Goal: Task Accomplishment & Management: Use online tool/utility

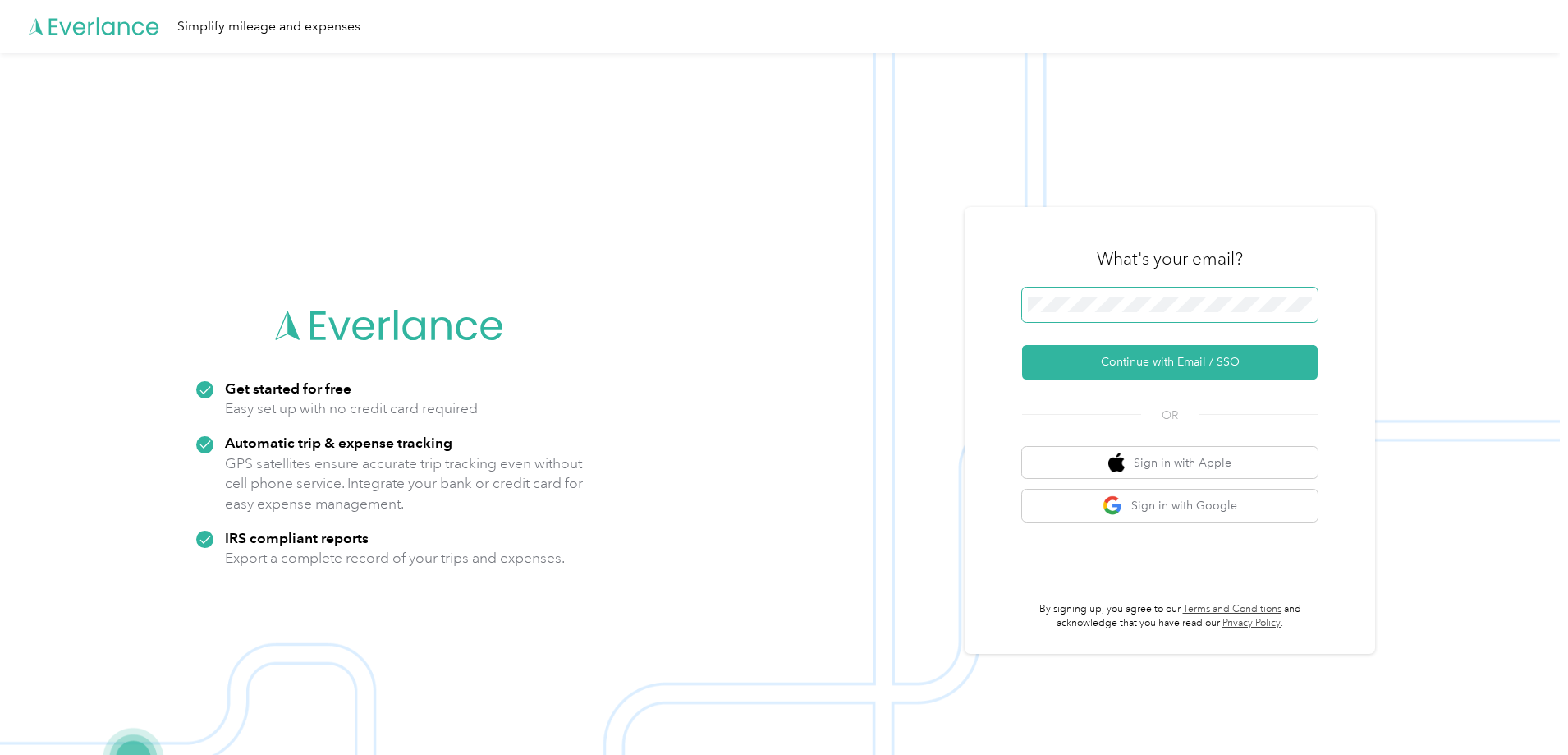
click at [1194, 316] on span at bounding box center [1170, 304] width 295 height 34
click at [1189, 314] on span at bounding box center [1170, 304] width 295 height 34
click at [1188, 355] on button "Continue with Email / SSO" at bounding box center [1170, 361] width 295 height 34
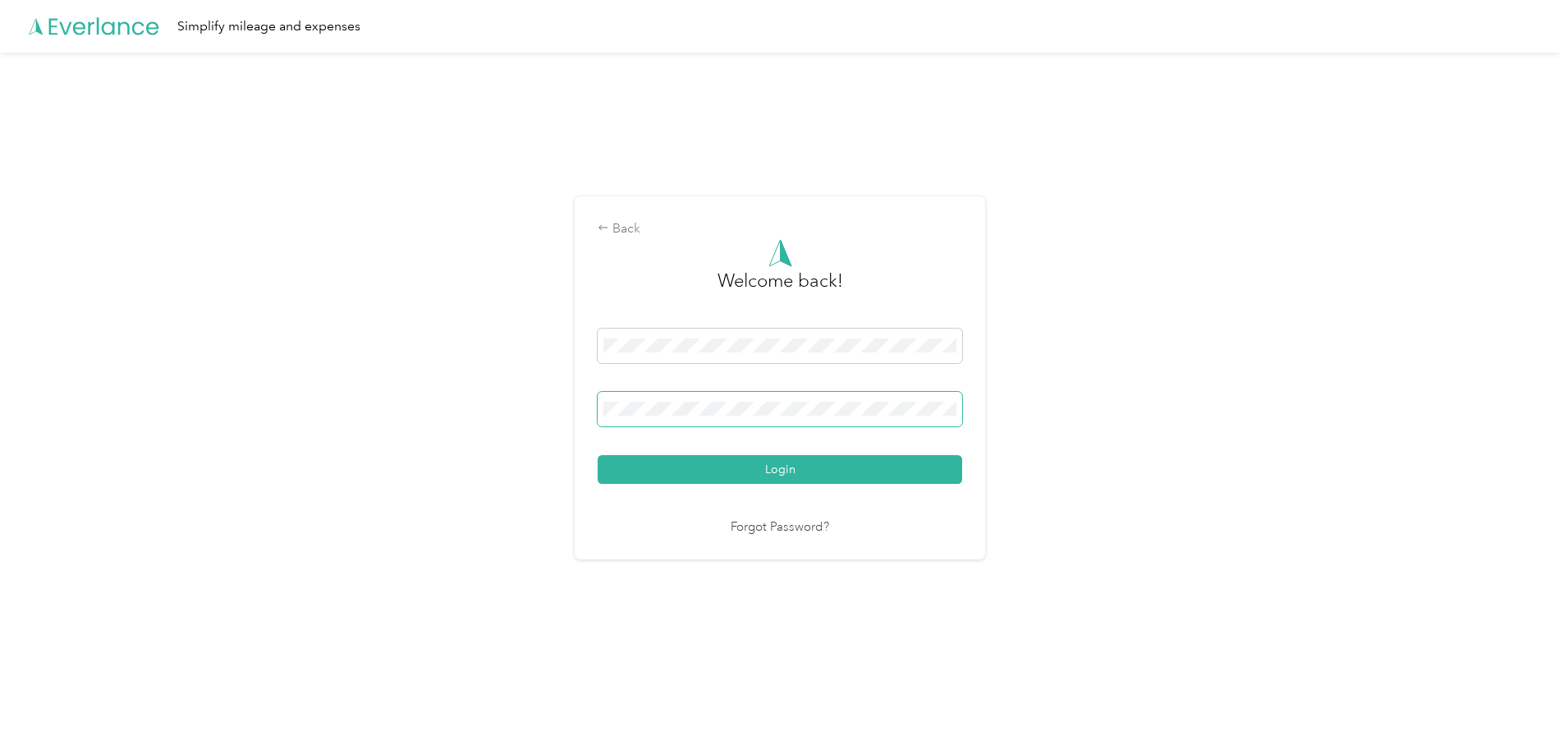
click at [598, 456] on button "Login" at bounding box center [780, 469] width 365 height 28
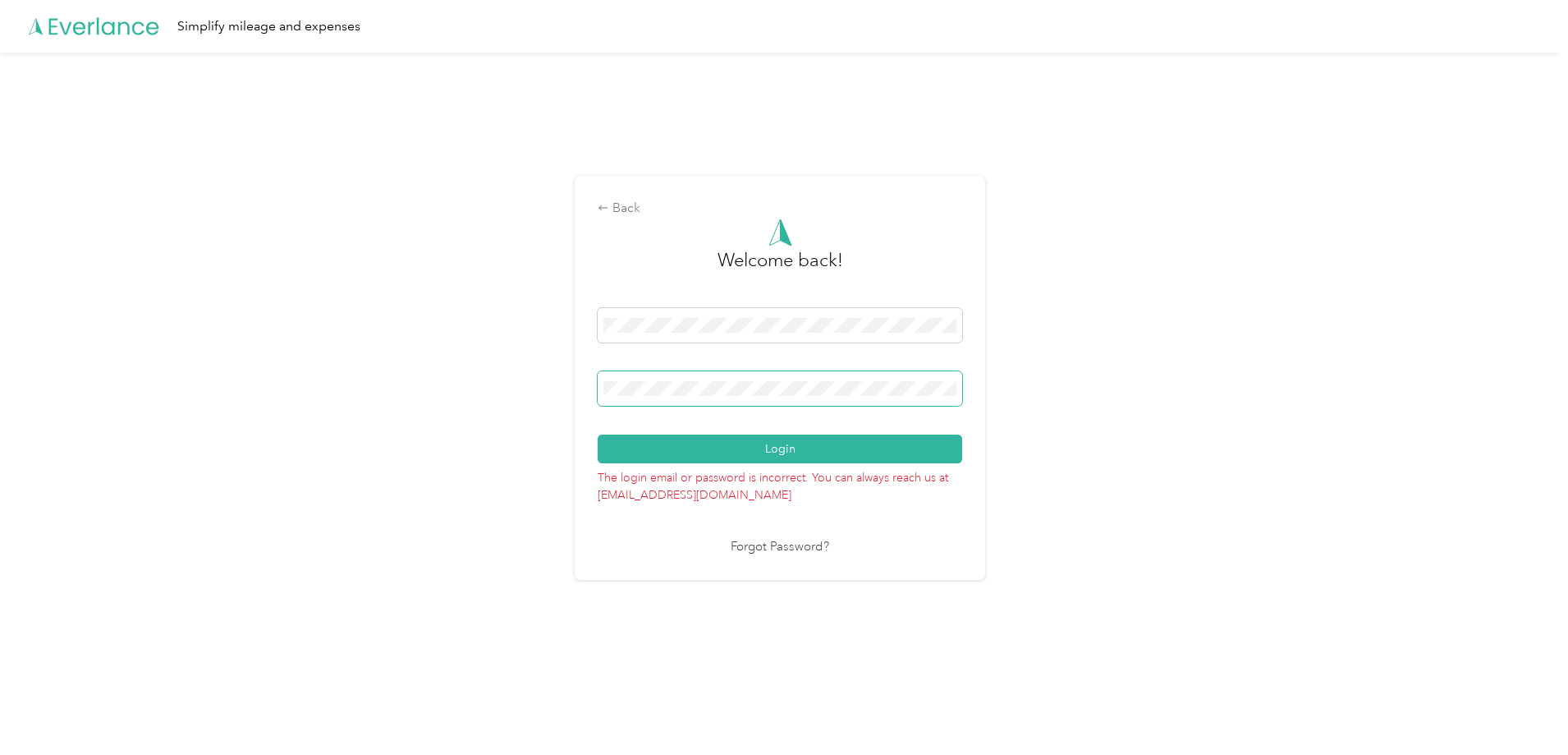
click at [598, 435] on button "Login" at bounding box center [780, 449] width 365 height 28
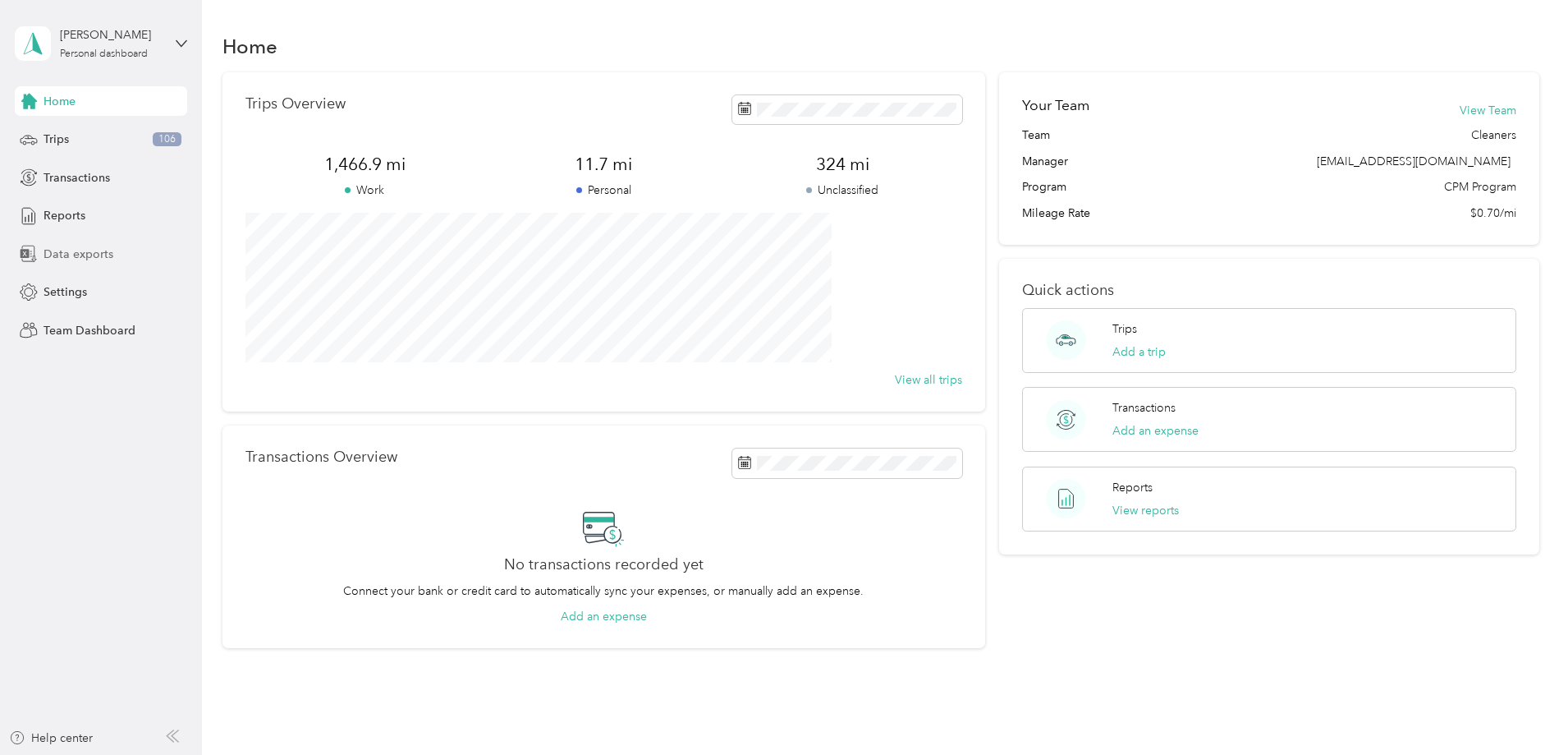
click at [108, 263] on div "Data exports" at bounding box center [101, 254] width 173 height 29
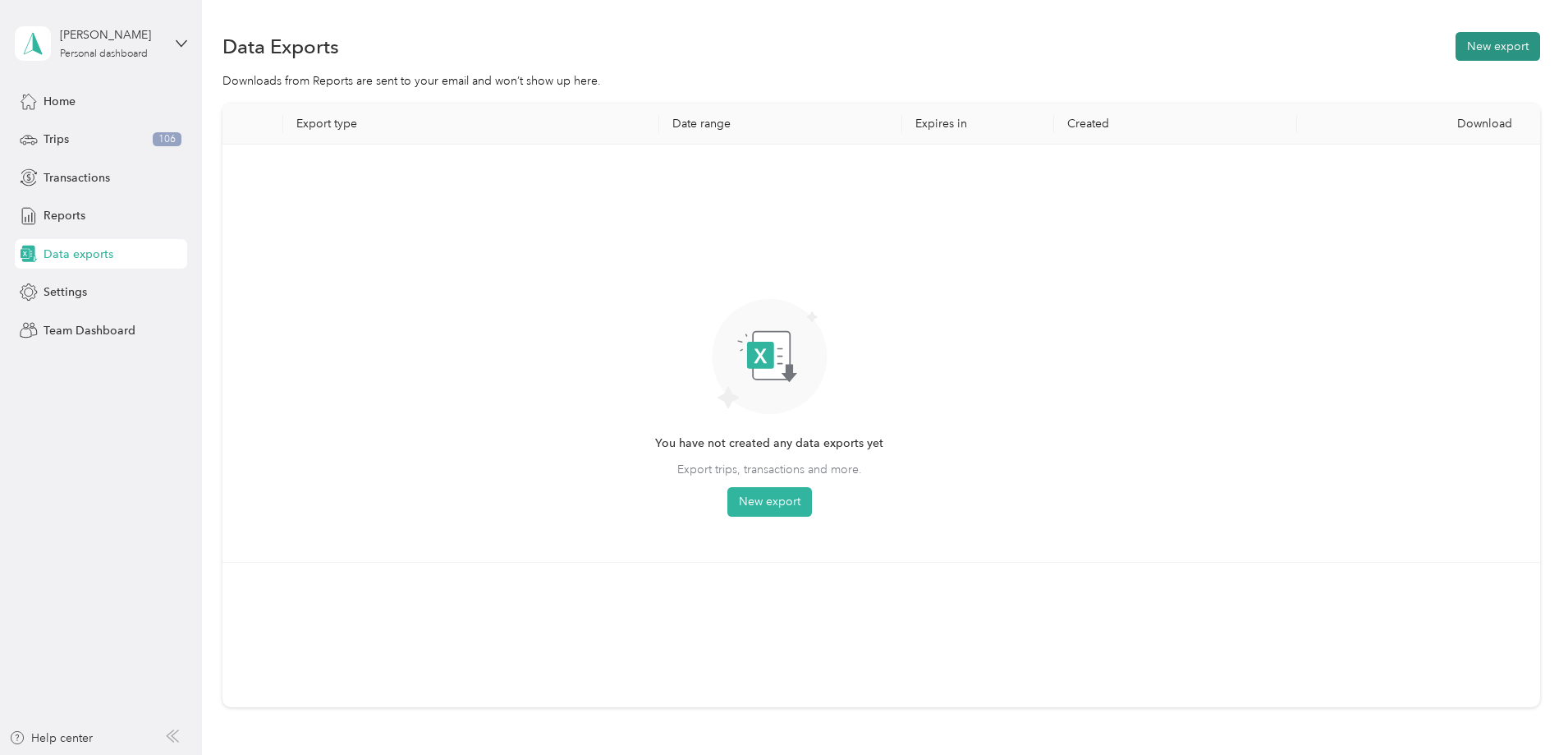
click at [1456, 58] on button "New export" at bounding box center [1498, 46] width 84 height 28
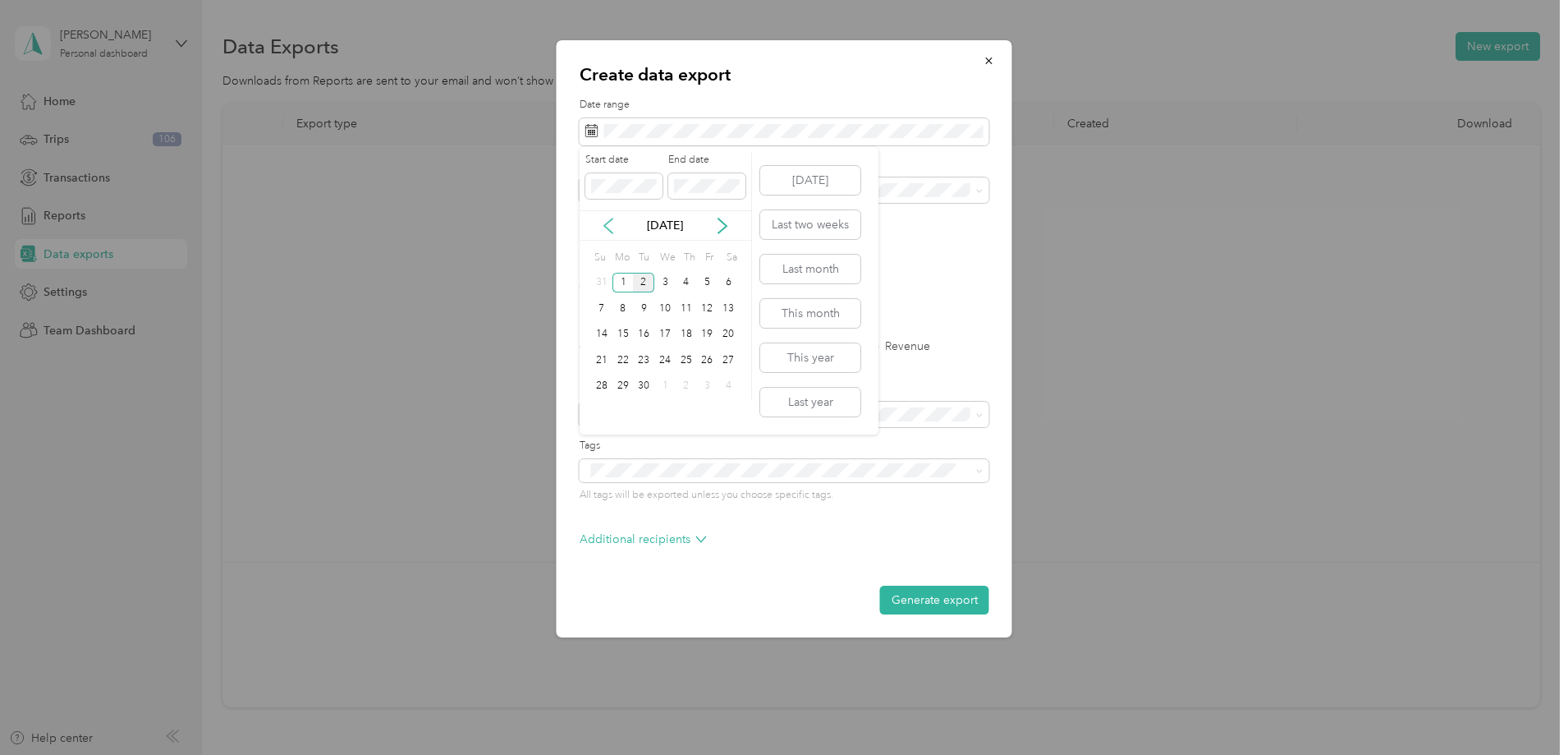
click at [609, 228] on icon at bounding box center [608, 226] width 17 height 17
click at [709, 284] on div "1" at bounding box center [708, 283] width 22 height 21
click at [601, 410] on div "31" at bounding box center [602, 411] width 22 height 21
click at [709, 256] on li "Hogsalt Hospitality" at bounding box center [785, 247] width 410 height 28
click at [660, 351] on label "Trips" at bounding box center [648, 347] width 42 height 12
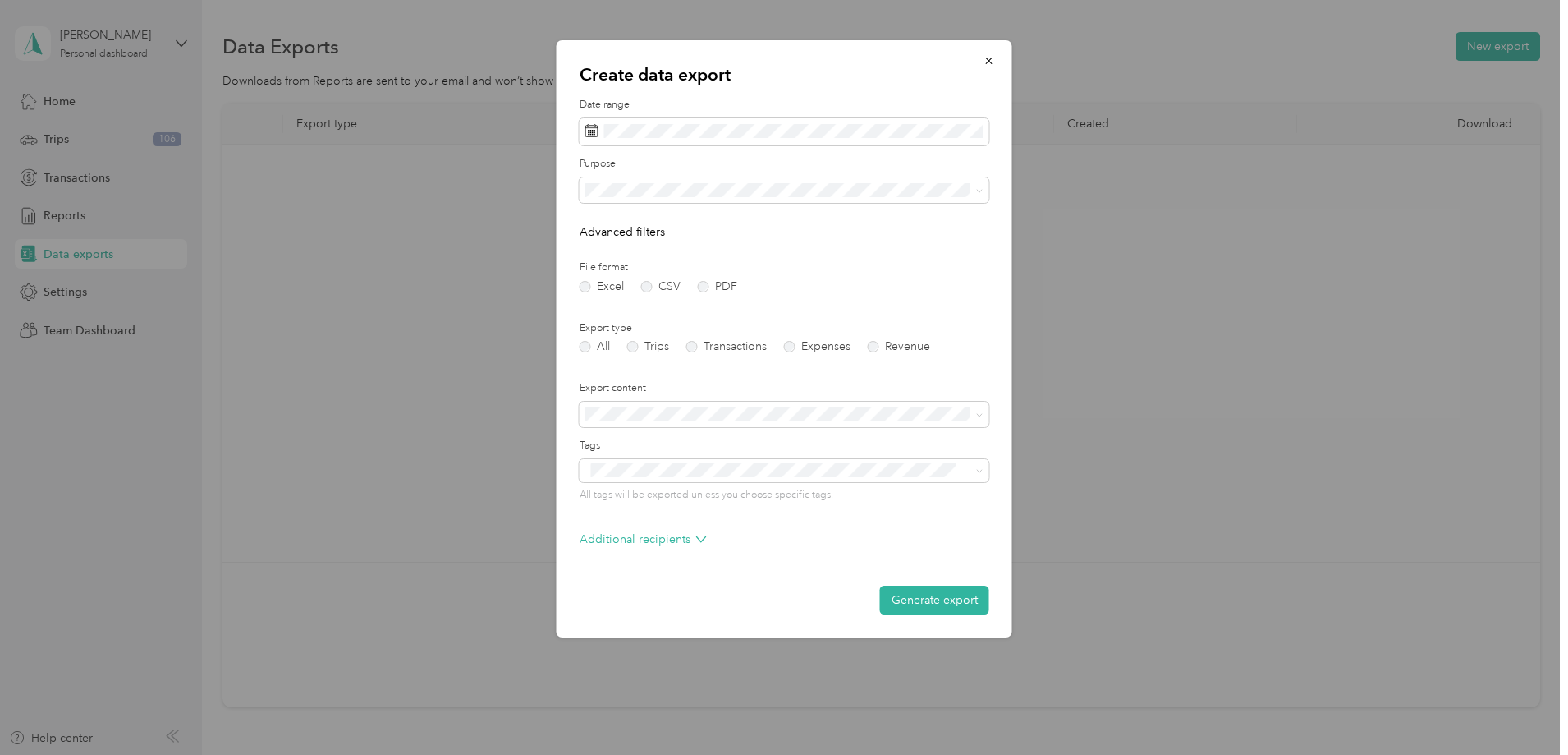
click at [927, 592] on button "Generate export" at bounding box center [934, 600] width 109 height 28
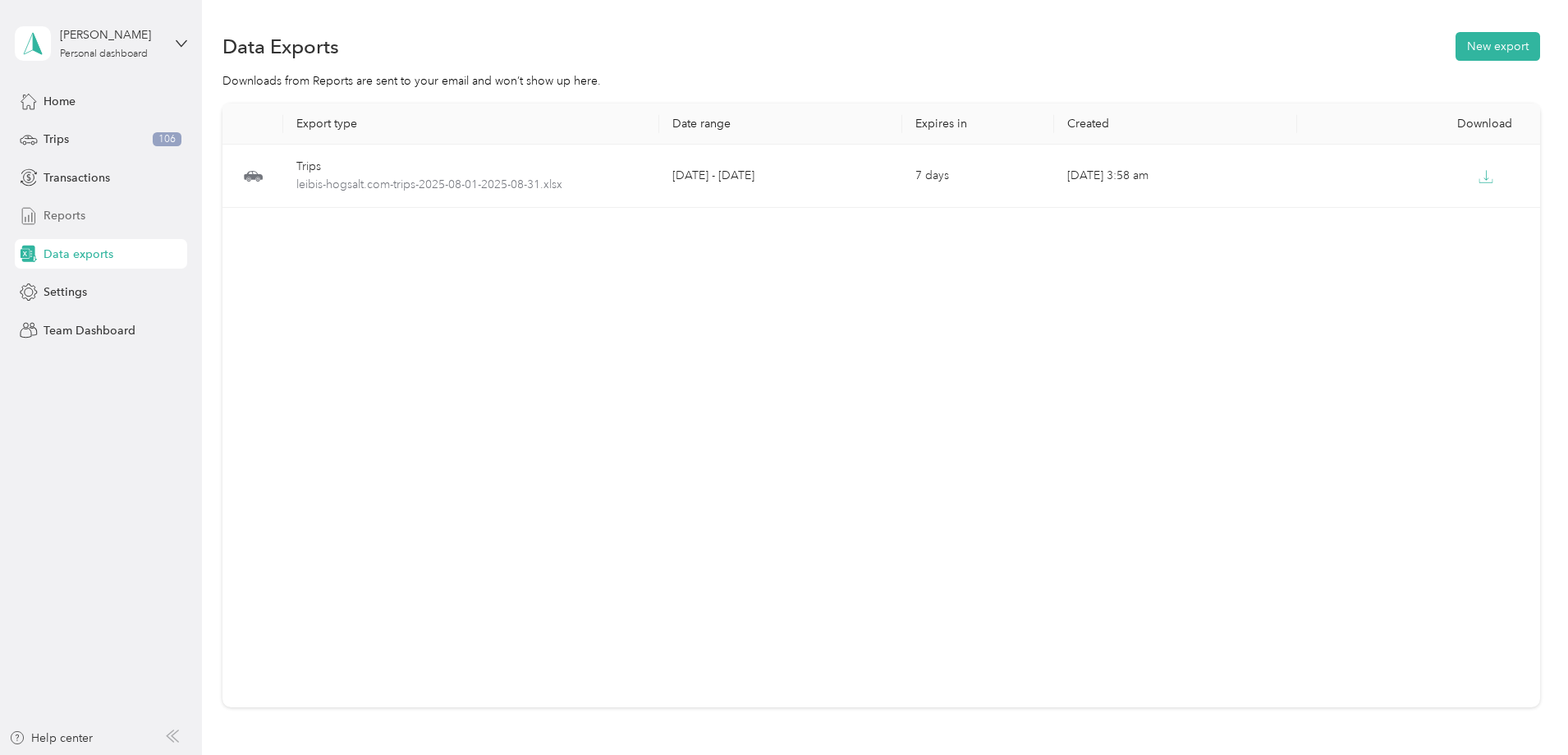
click at [78, 209] on span "Reports" at bounding box center [64, 216] width 42 height 18
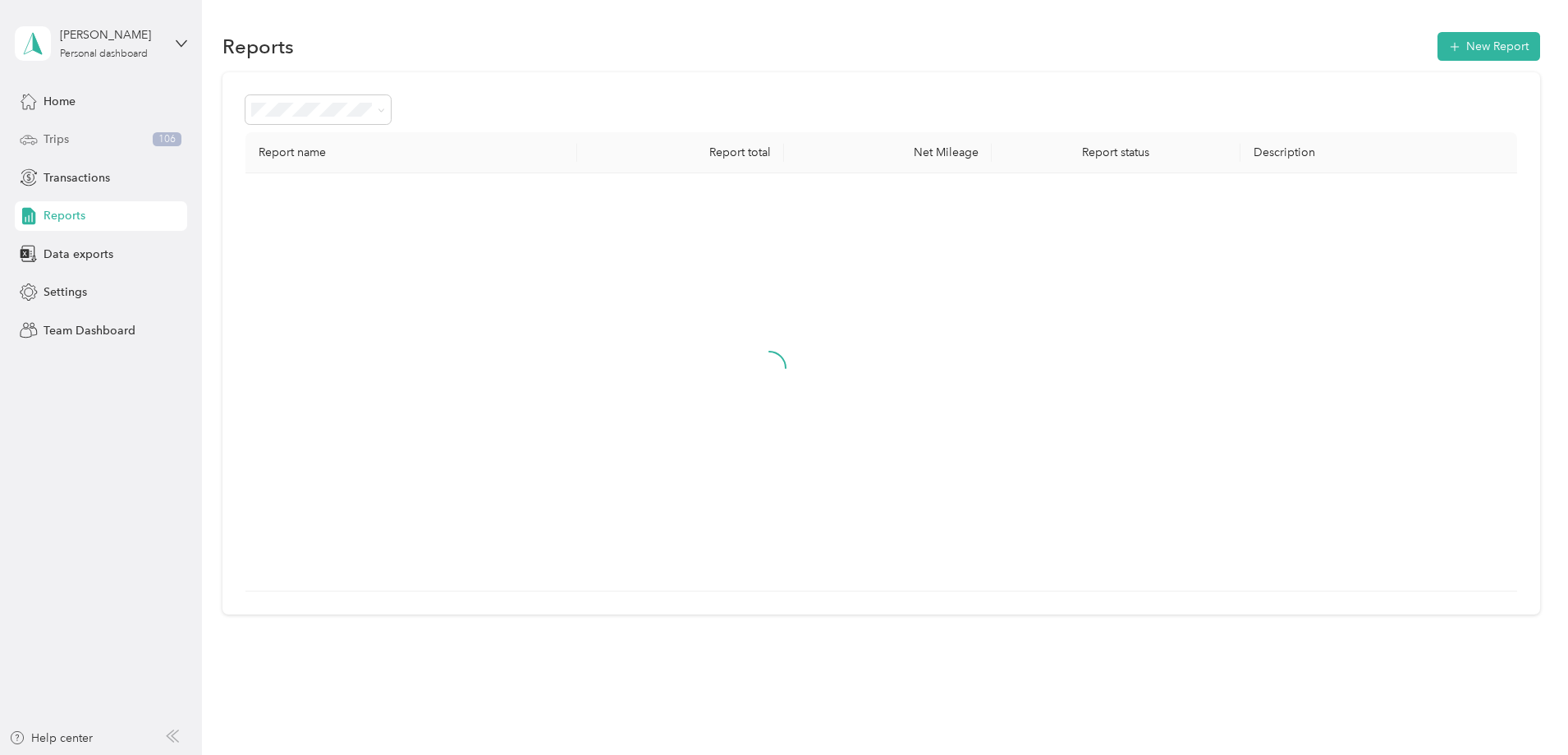
click at [103, 138] on div "Trips 106" at bounding box center [101, 139] width 173 height 29
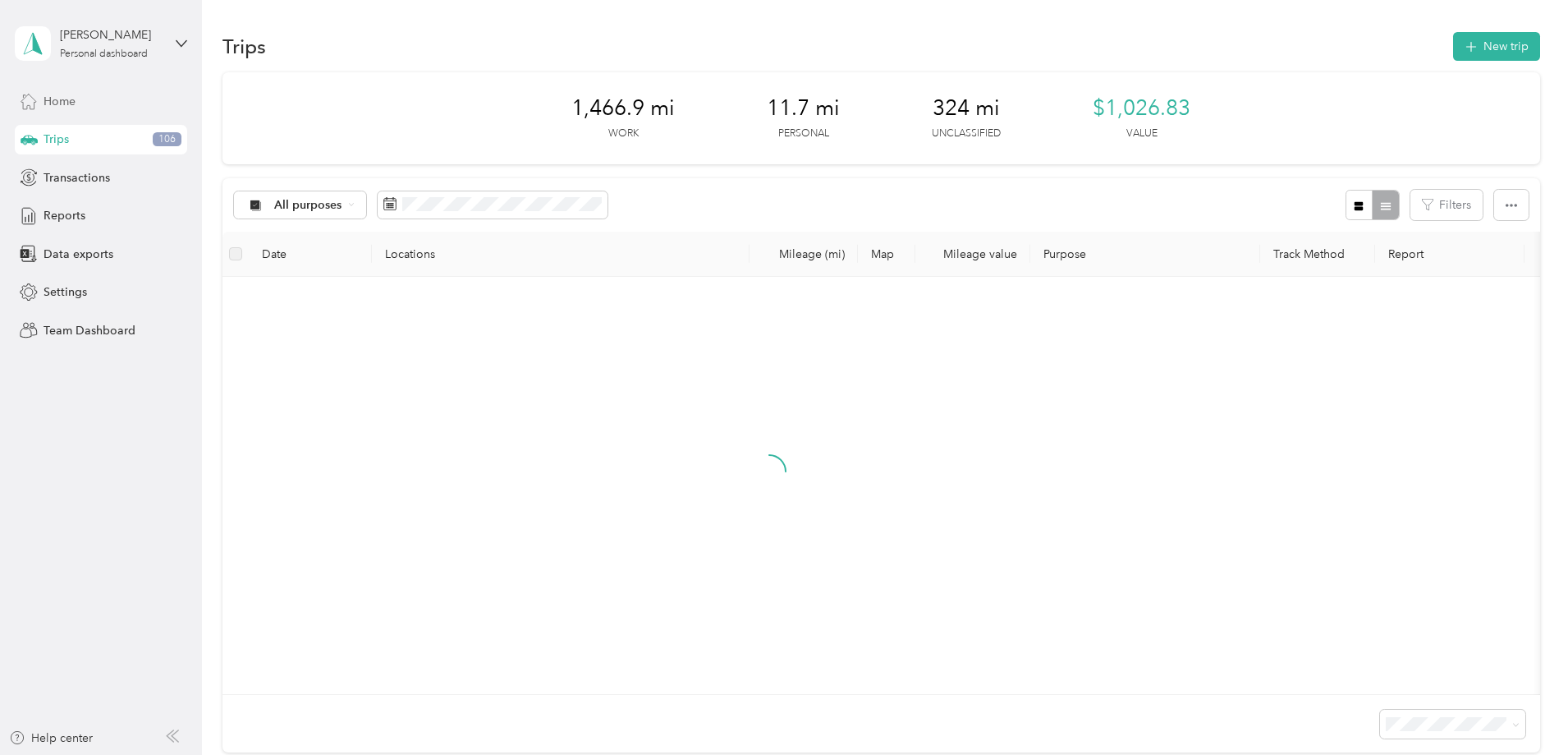
click at [117, 97] on div "Home" at bounding box center [101, 101] width 173 height 29
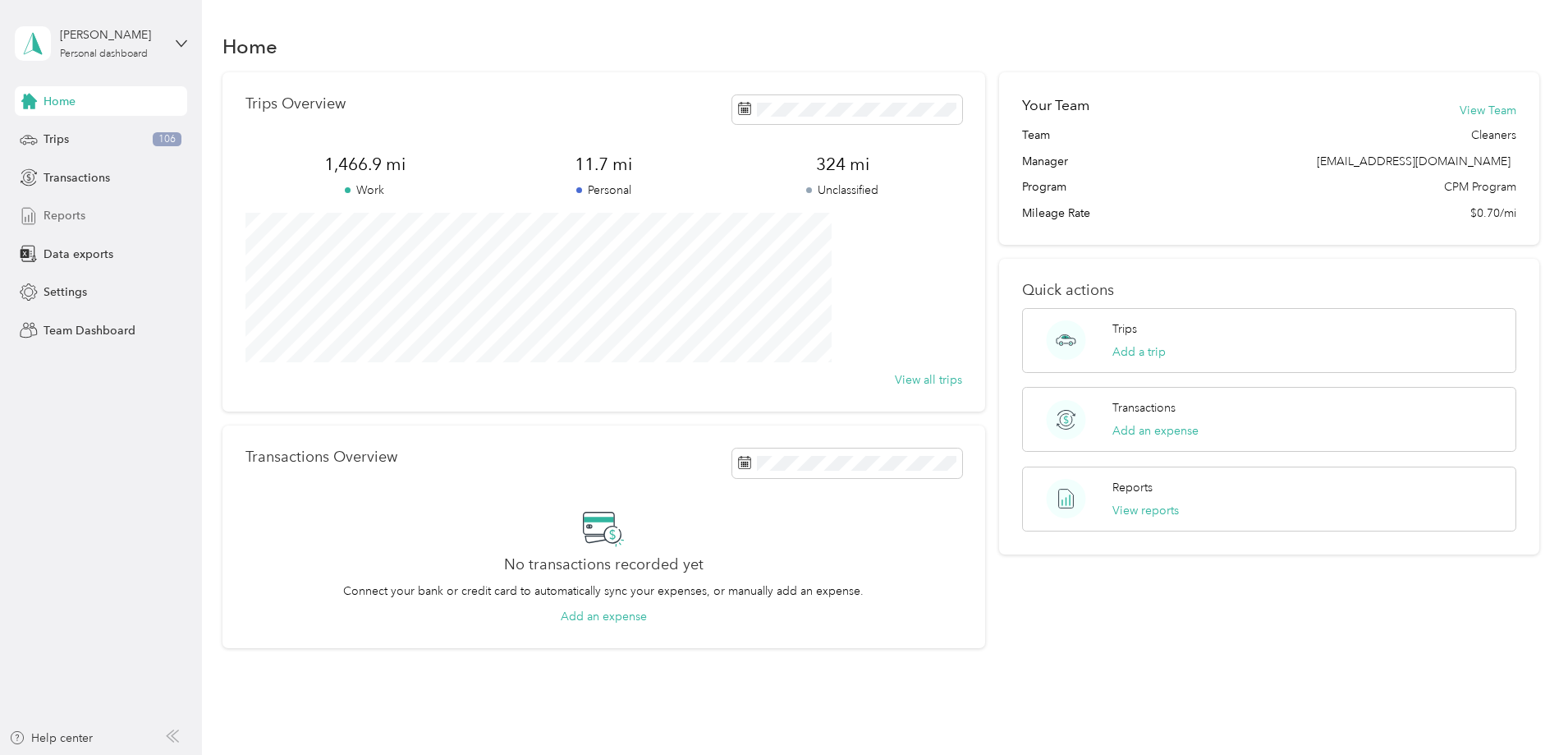
click at [103, 219] on div "Reports" at bounding box center [101, 216] width 173 height 29
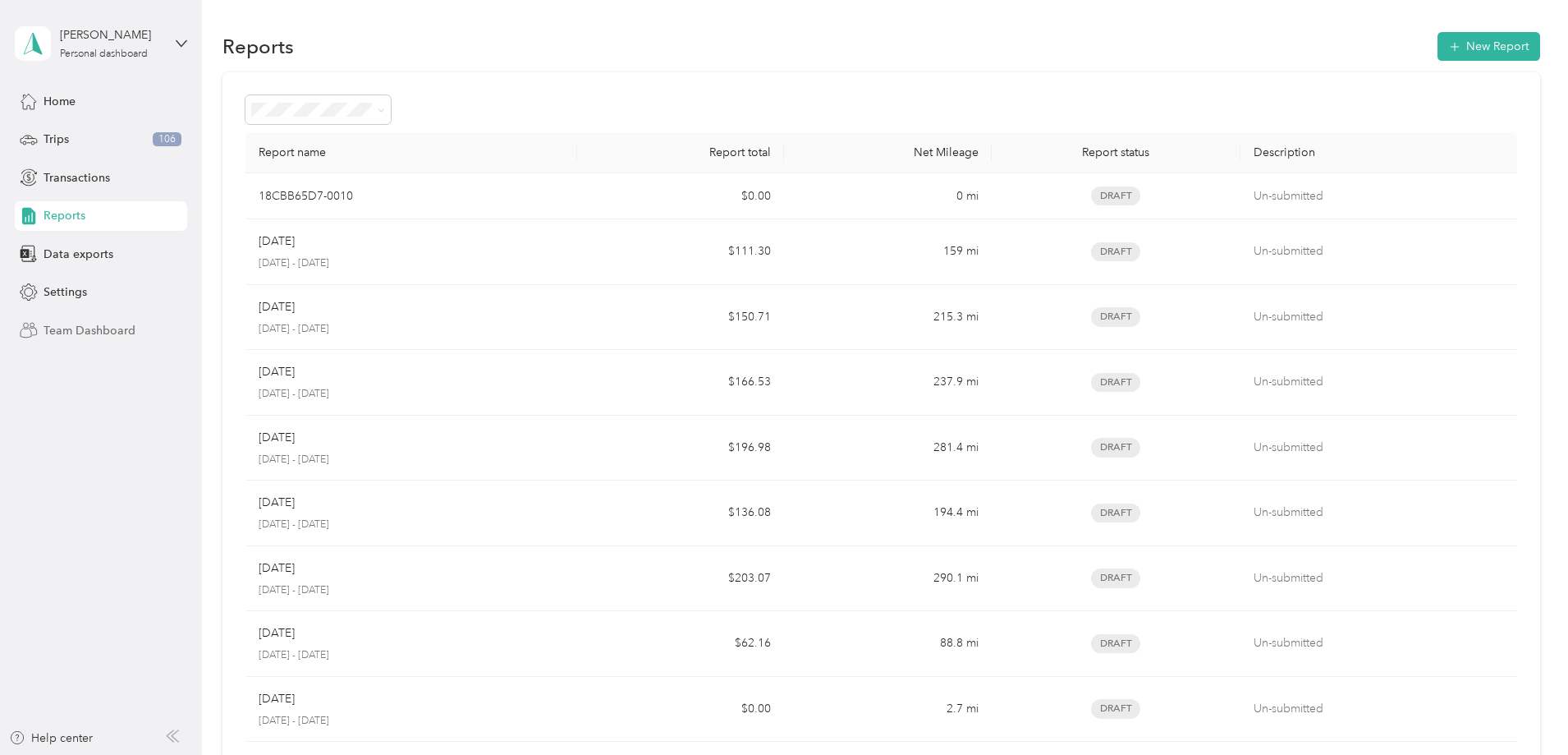
click at [114, 331] on span "Team Dashboard" at bounding box center [89, 331] width 92 height 18
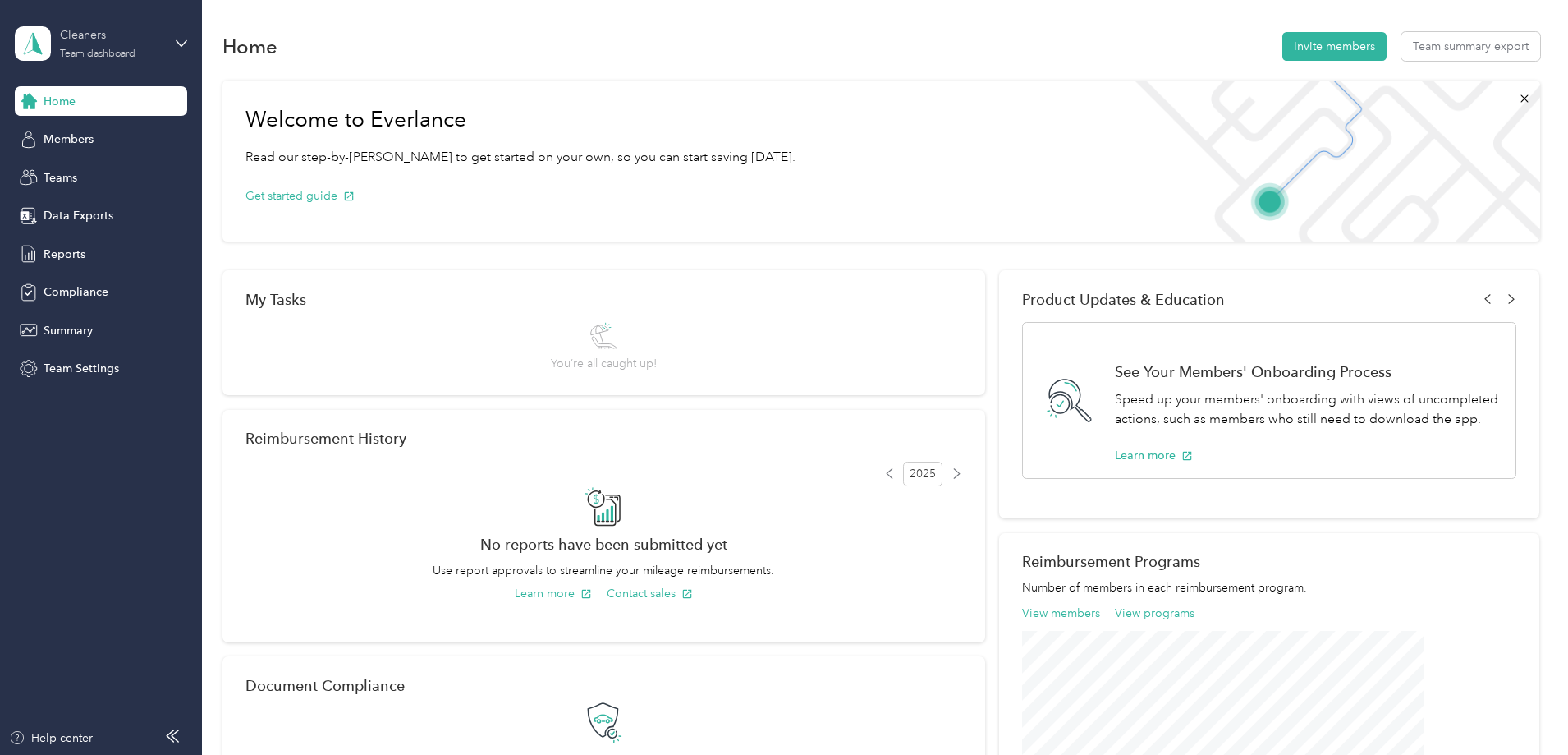
click at [157, 54] on div "Cleaners Team dashboard" at bounding box center [101, 43] width 173 height 58
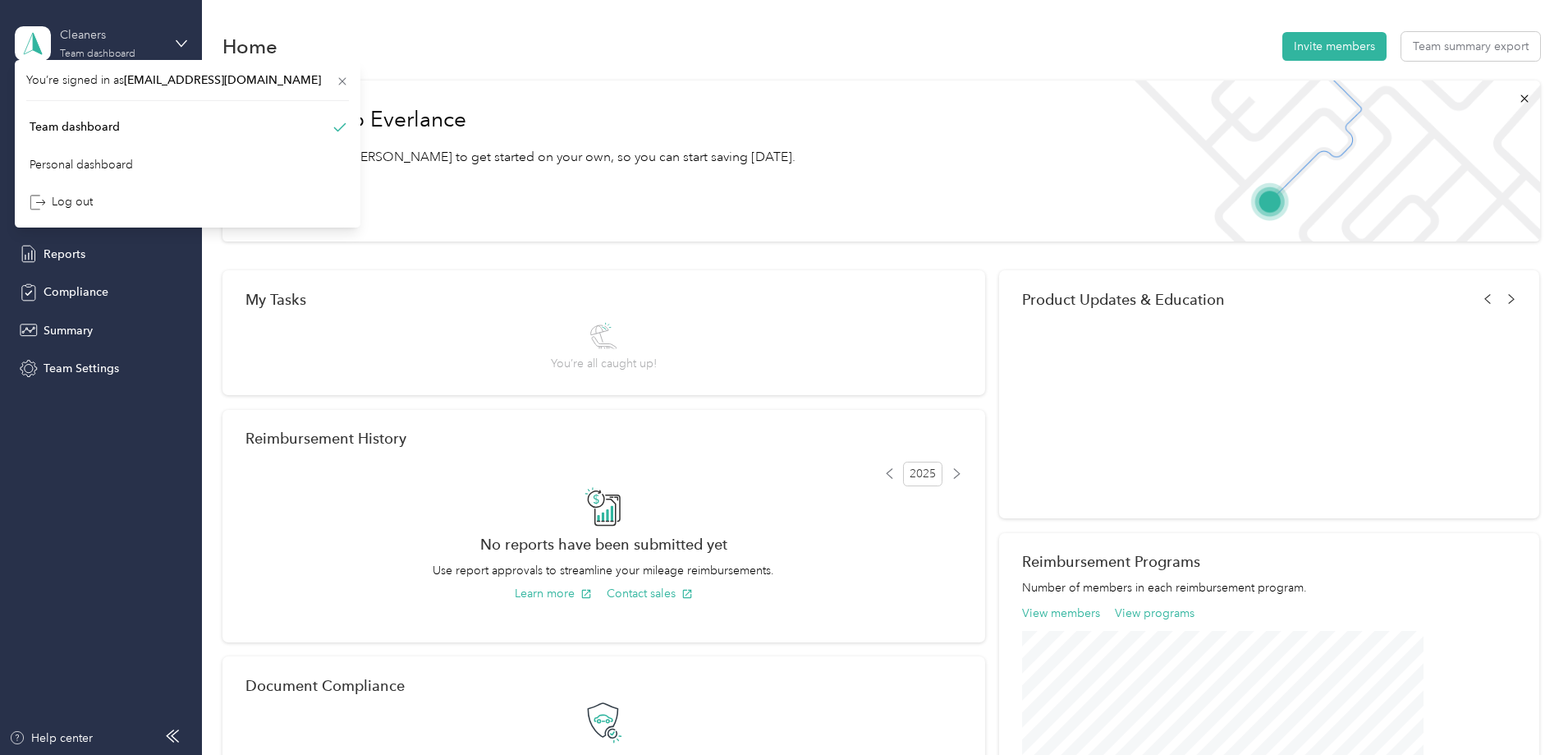
click at [157, 50] on div "Cleaners Team dashboard" at bounding box center [111, 42] width 103 height 32
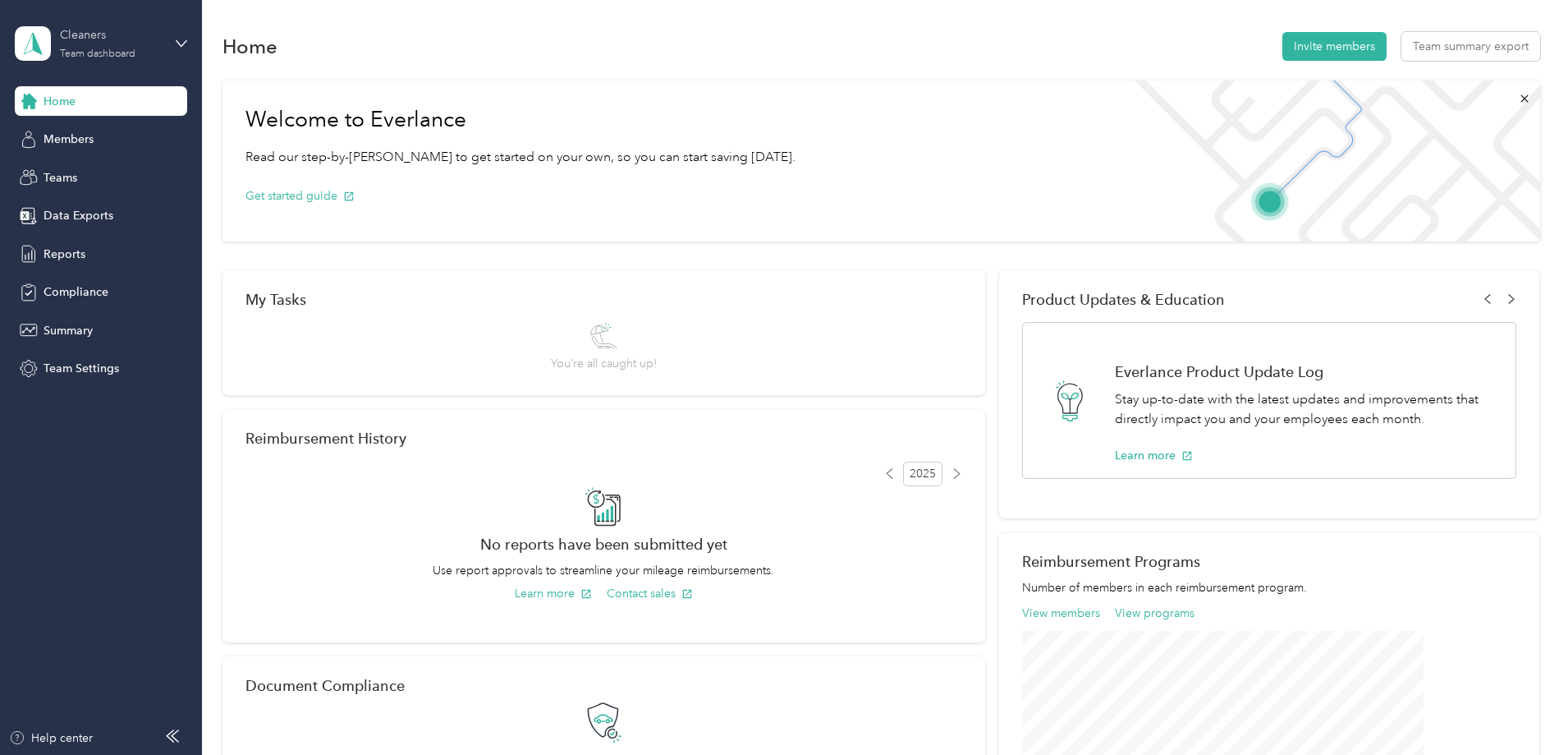
click at [157, 50] on div "Cleaners Team dashboard" at bounding box center [111, 42] width 103 height 32
drag, startPoint x: 237, startPoint y: 390, endPoint x: 251, endPoint y: 390, distance: 14.0
click at [239, 390] on div "Welcome to Everlance Read our step-by-[PERSON_NAME] to get started on your own,…" at bounding box center [881, 565] width 1318 height 985
click at [96, 219] on span "Data Exports" at bounding box center [78, 216] width 70 height 18
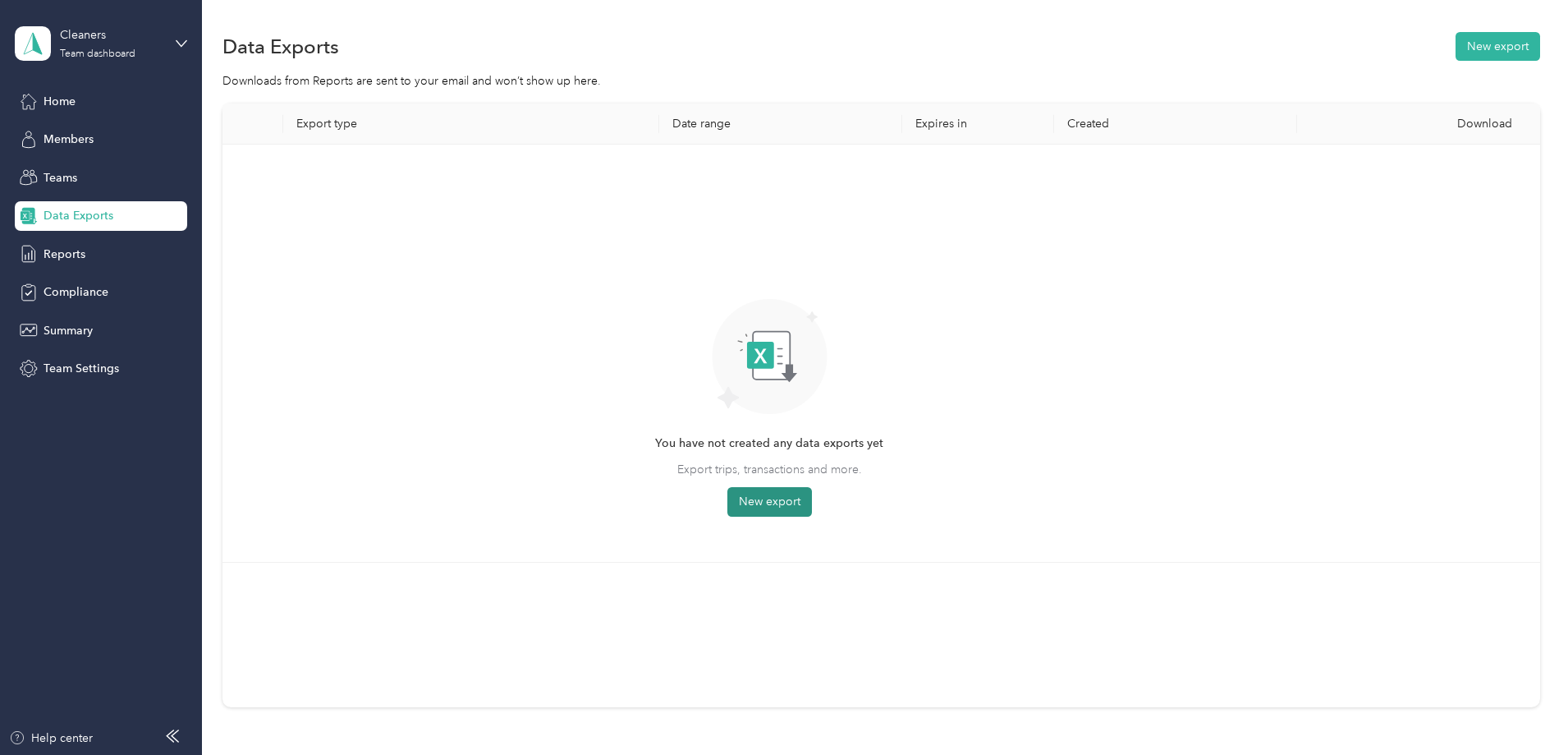
click at [812, 488] on button "New export" at bounding box center [769, 502] width 84 height 29
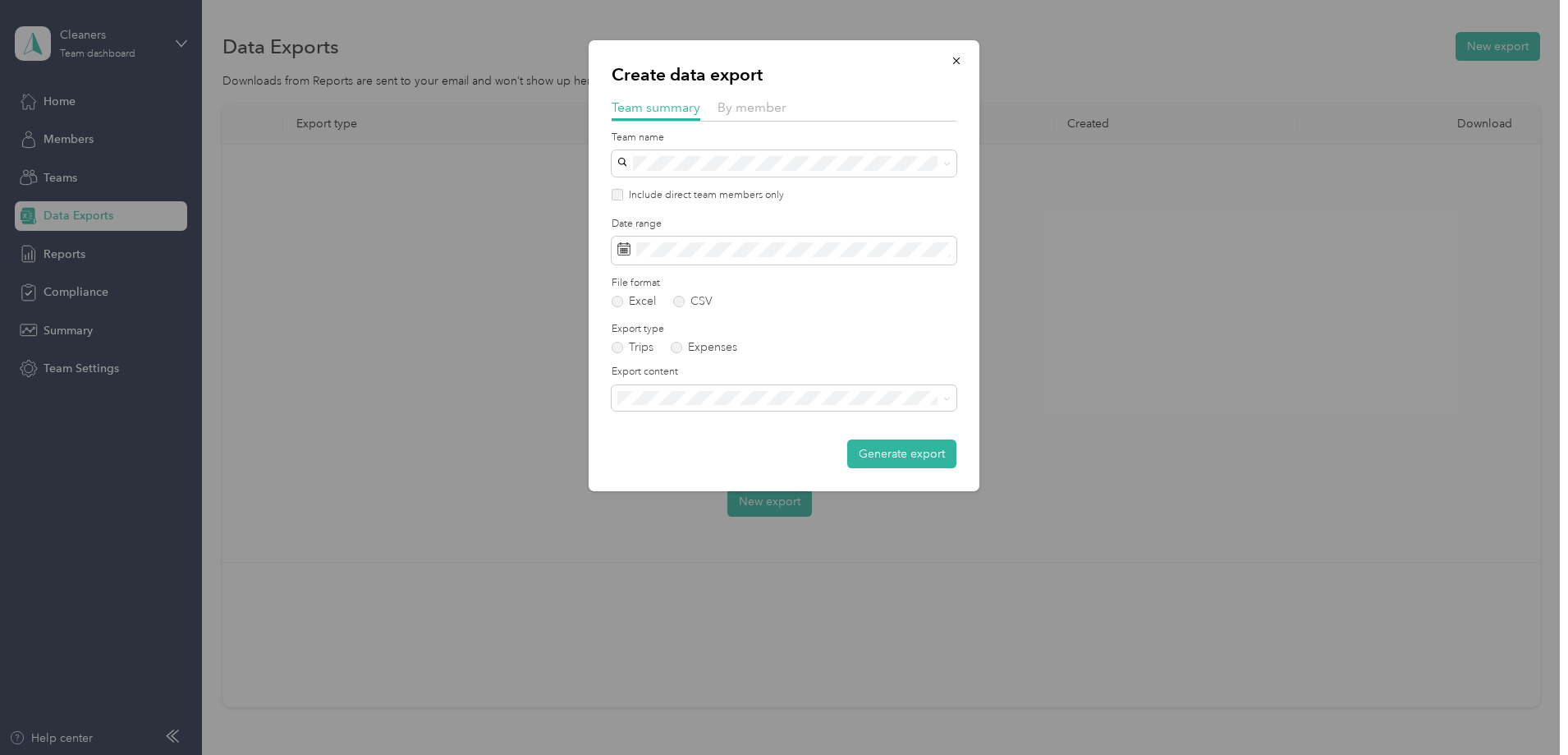
click at [757, 179] on form "Team name Include direct team members only Date range File format Excel CSV Exp…" at bounding box center [783, 299] width 344 height 339
click at [752, 171] on span at bounding box center [783, 163] width 344 height 27
click at [747, 93] on div "Create data export Team summary By member Team name Include direct team members…" at bounding box center [784, 265] width 391 height 451
click at [749, 97] on div "Create data export Team summary By member Team name Include direct team members…" at bounding box center [784, 265] width 391 height 451
click at [749, 112] on span "By member" at bounding box center [752, 107] width 69 height 16
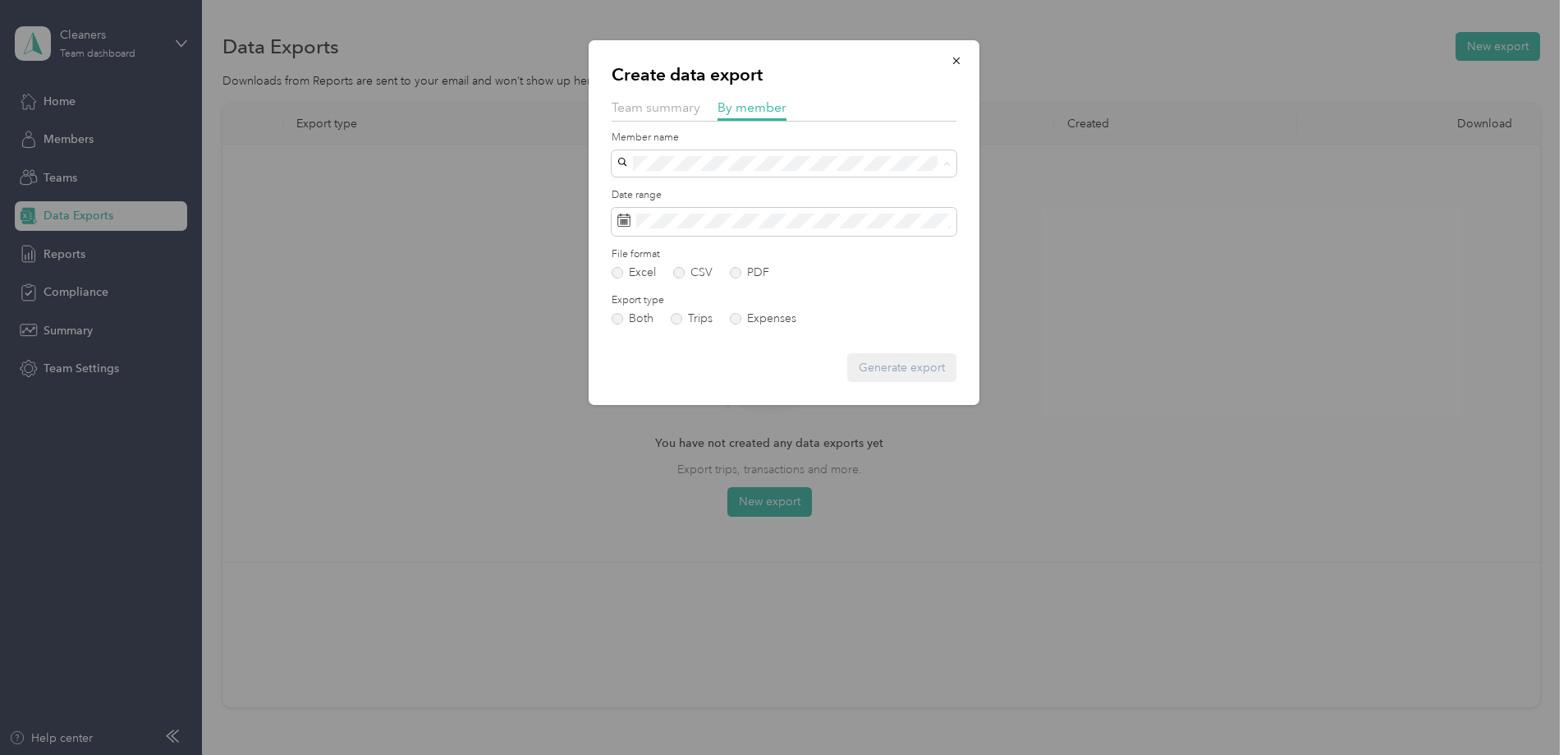
click at [740, 208] on li "[PERSON_NAME]" at bounding box center [783, 221] width 344 height 28
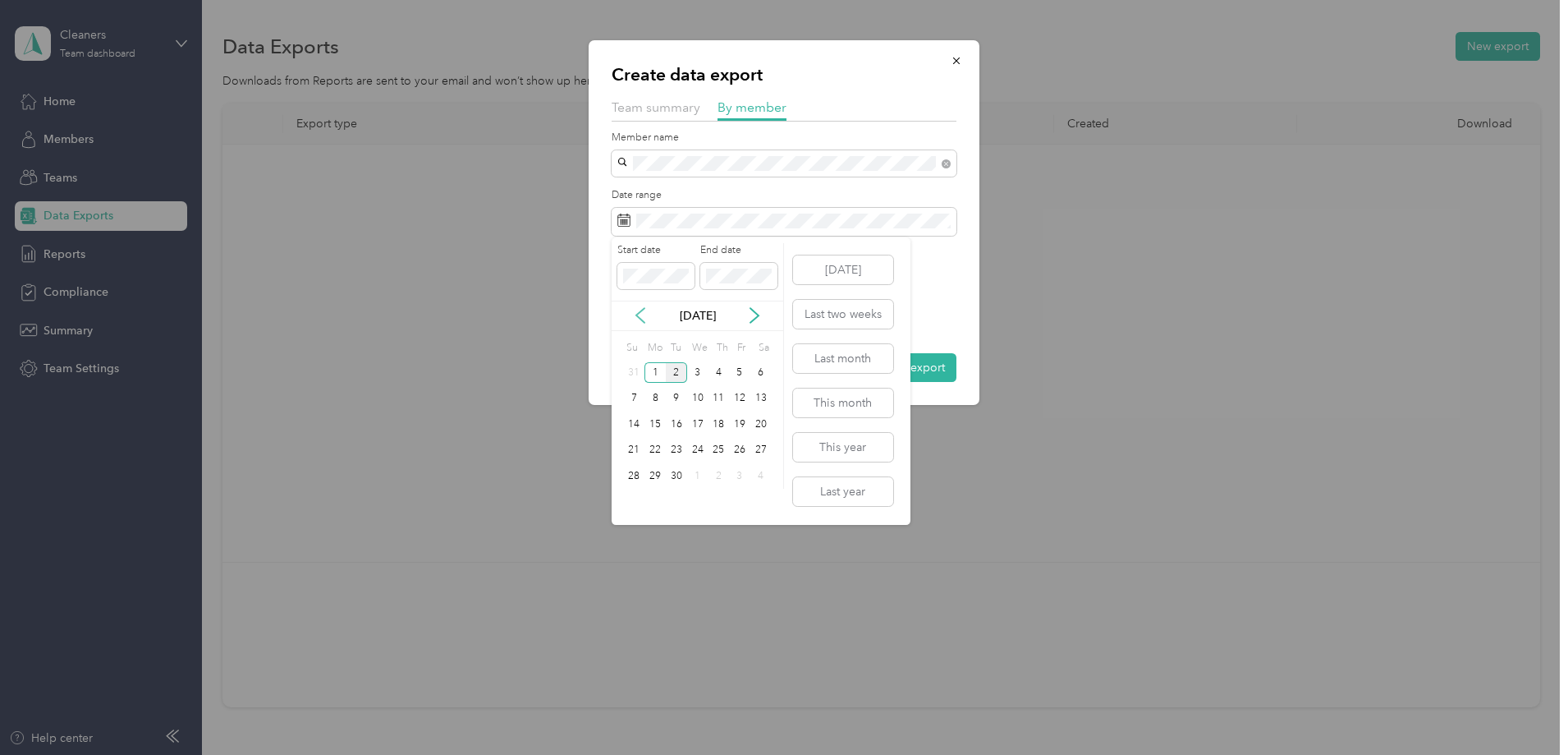
click at [643, 322] on icon at bounding box center [641, 315] width 8 height 15
click at [739, 375] on div "1" at bounding box center [740, 372] width 22 height 21
click at [636, 500] on div "31" at bounding box center [635, 502] width 22 height 21
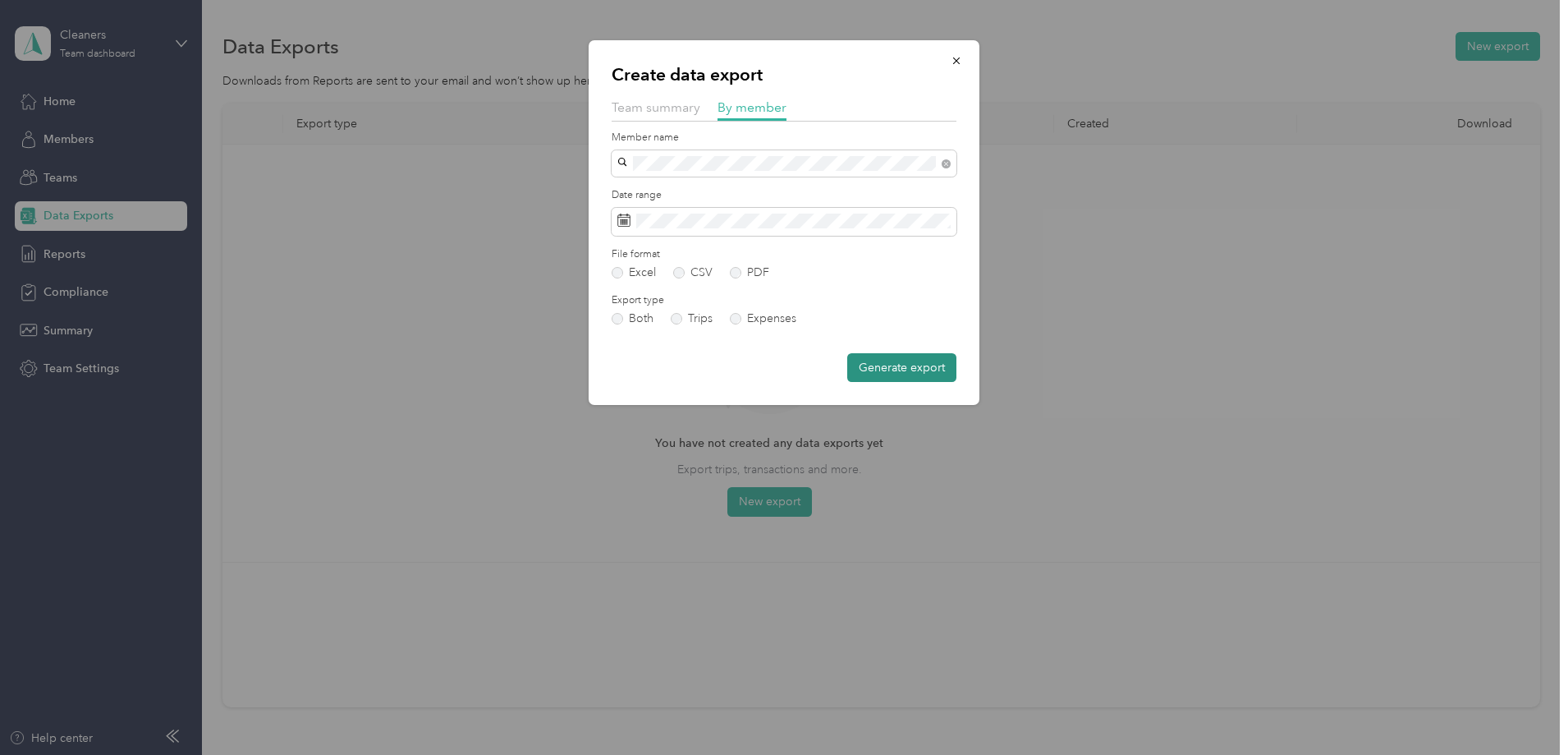
click at [917, 362] on button "Generate export" at bounding box center [902, 367] width 109 height 28
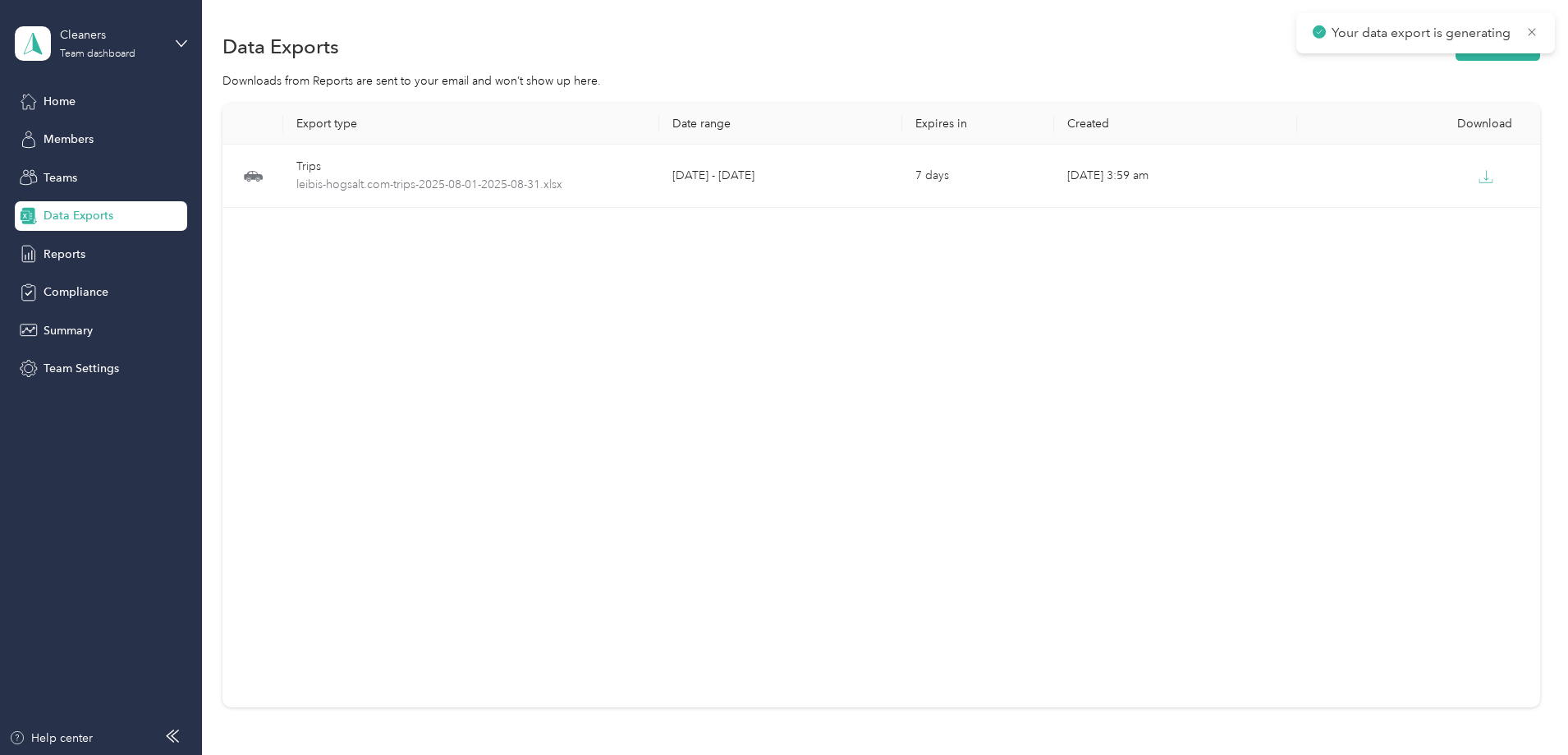
click at [824, 216] on div "Export type Date range Expires in Created Download Trips leibis-hogsalt.com-tri…" at bounding box center [881, 404] width 1318 height 604
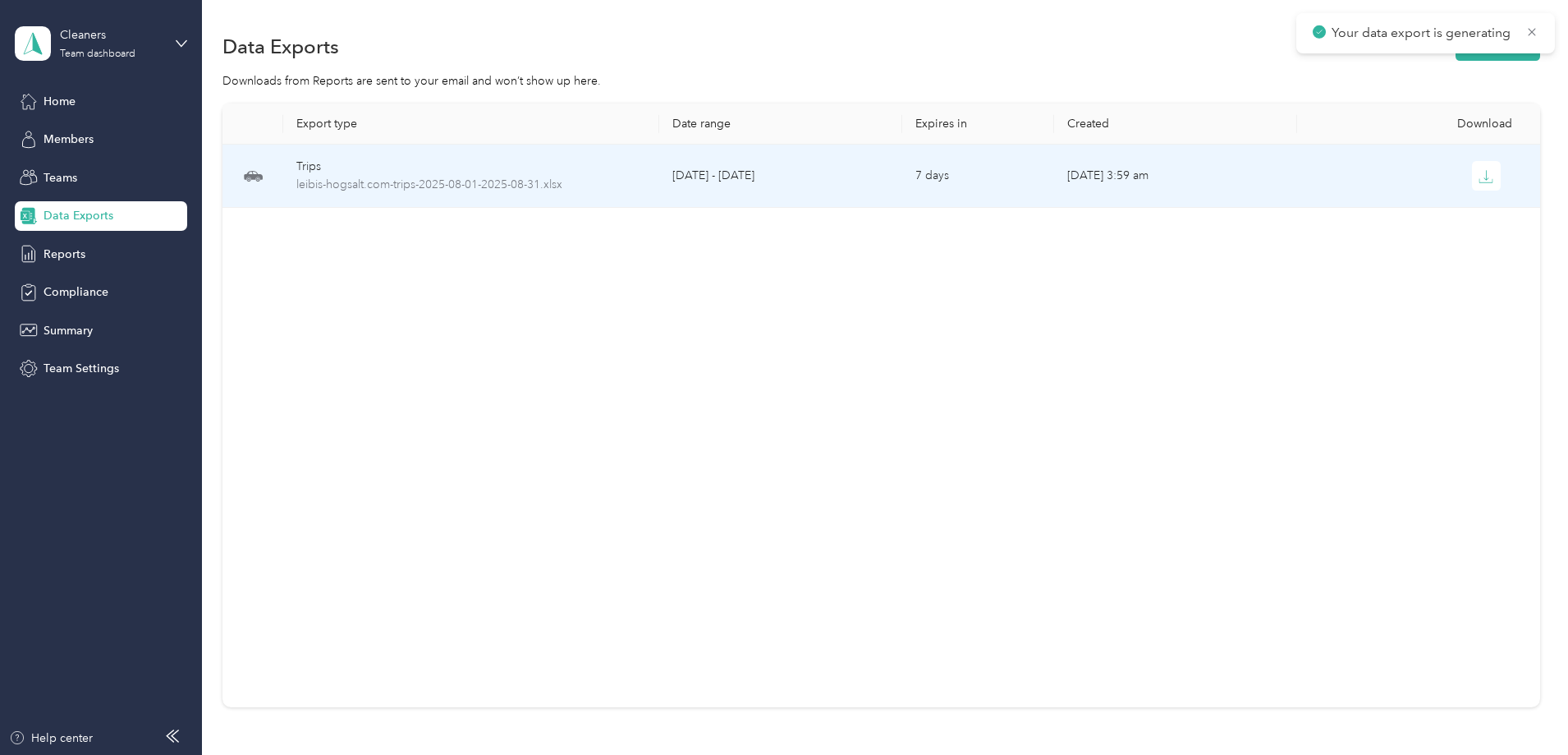
click at [823, 188] on td "[DATE] - [DATE]" at bounding box center [781, 176] width 243 height 63
click at [1473, 187] on button "button" at bounding box center [1488, 176] width 29 height 29
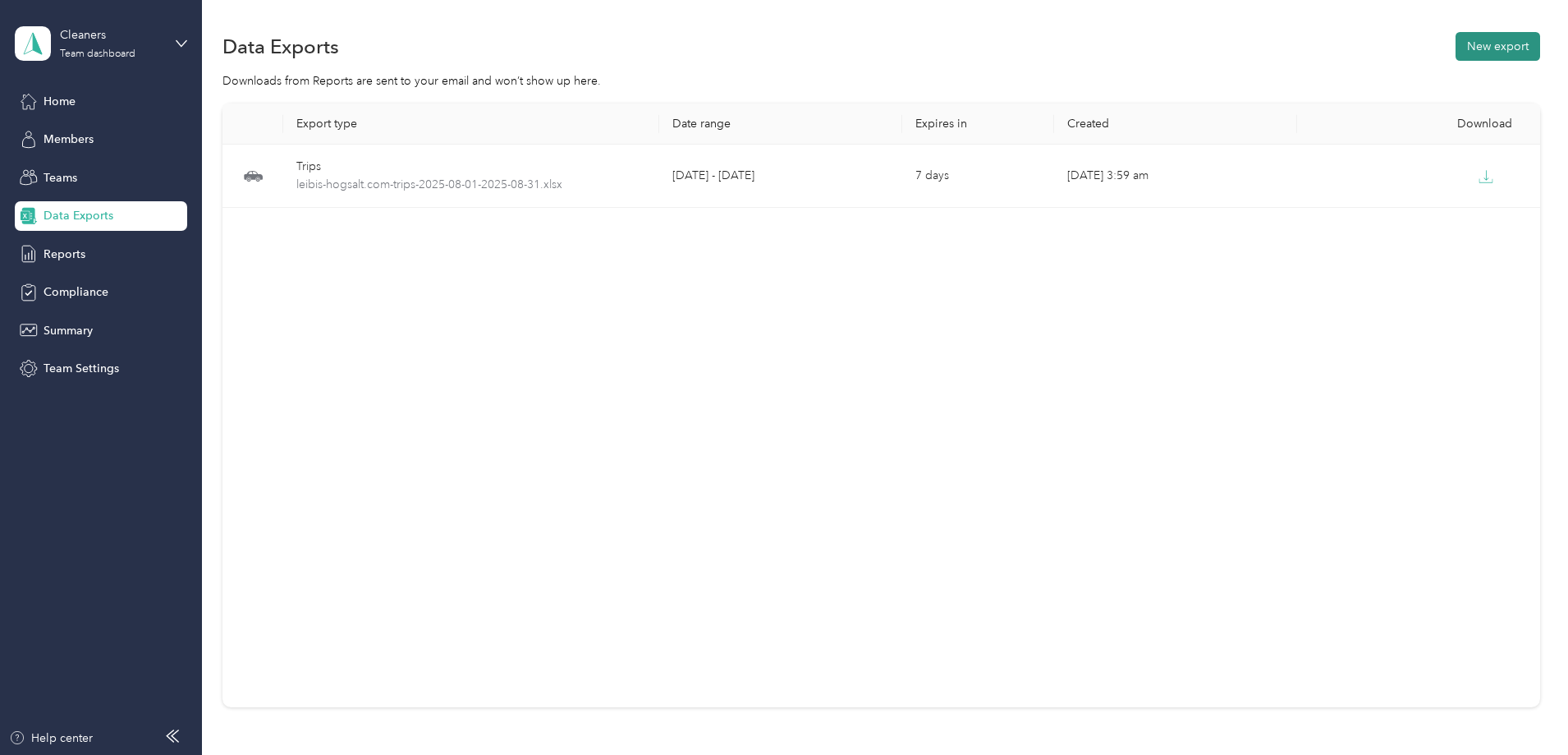
click at [1456, 51] on button "New export" at bounding box center [1498, 46] width 84 height 28
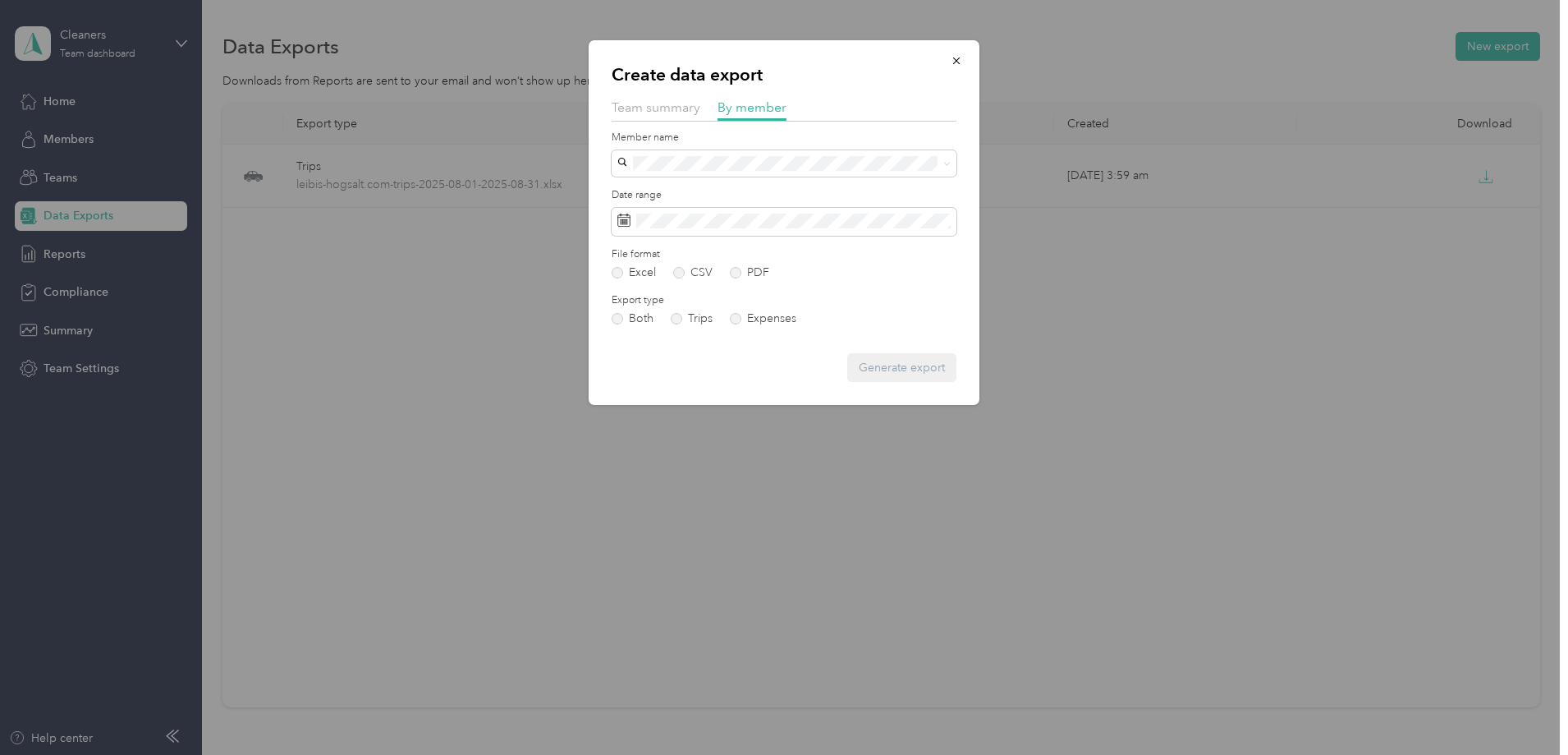
click at [727, 224] on li "[PERSON_NAME]" at bounding box center [783, 213] width 344 height 28
click at [714, 242] on div "[PERSON_NAME]" at bounding box center [784, 249] width 322 height 18
click at [889, 365] on button "Generate export" at bounding box center [902, 367] width 109 height 28
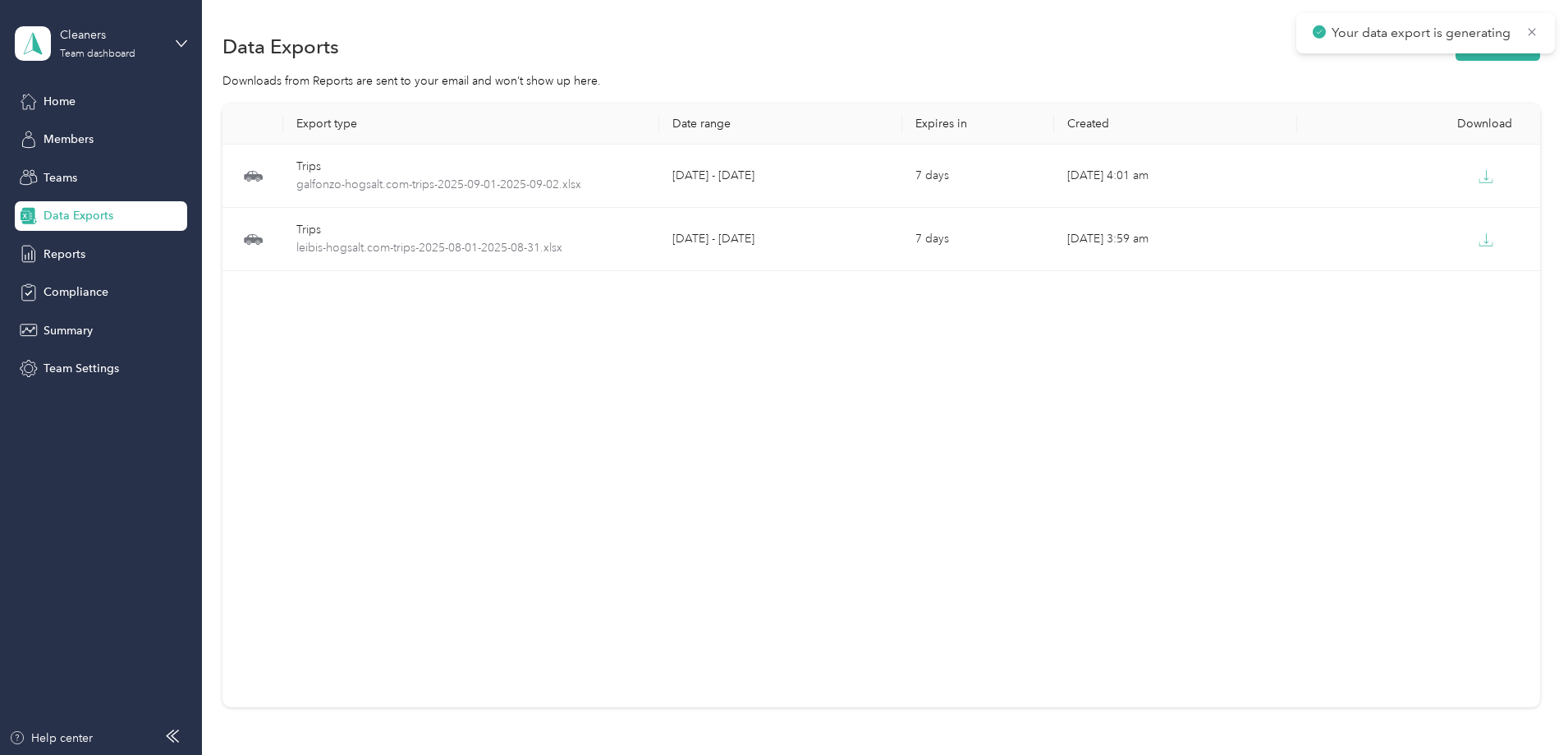
drag, startPoint x: 1533, startPoint y: 37, endPoint x: 1508, endPoint y: 43, distance: 25.7
click at [1533, 38] on icon at bounding box center [1532, 31] width 13 height 15
click at [1456, 50] on button "New export" at bounding box center [1498, 46] width 84 height 28
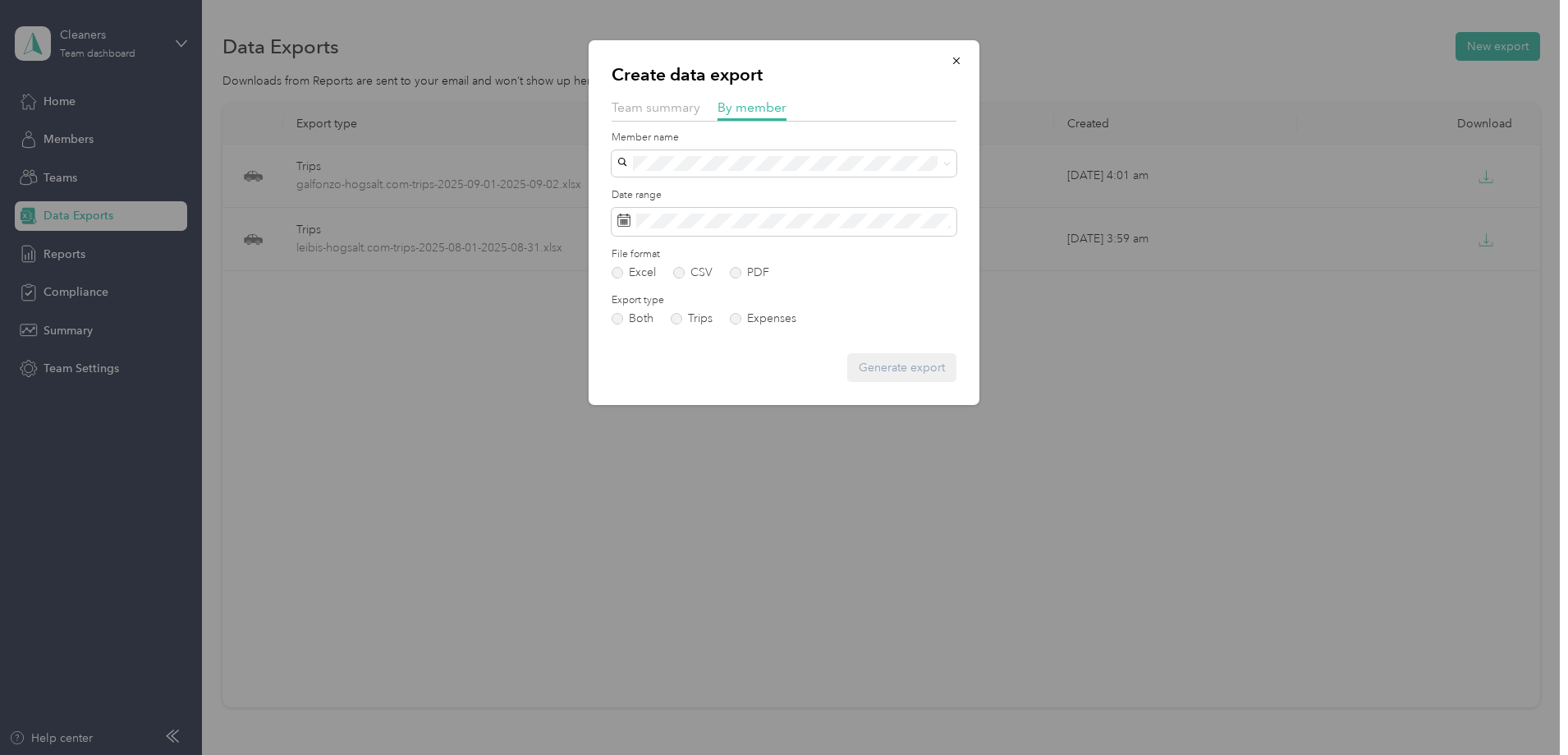
click at [752, 141] on label "Member name" at bounding box center [783, 137] width 344 height 15
click at [722, 242] on div "[PERSON_NAME]" at bounding box center [784, 248] width 322 height 18
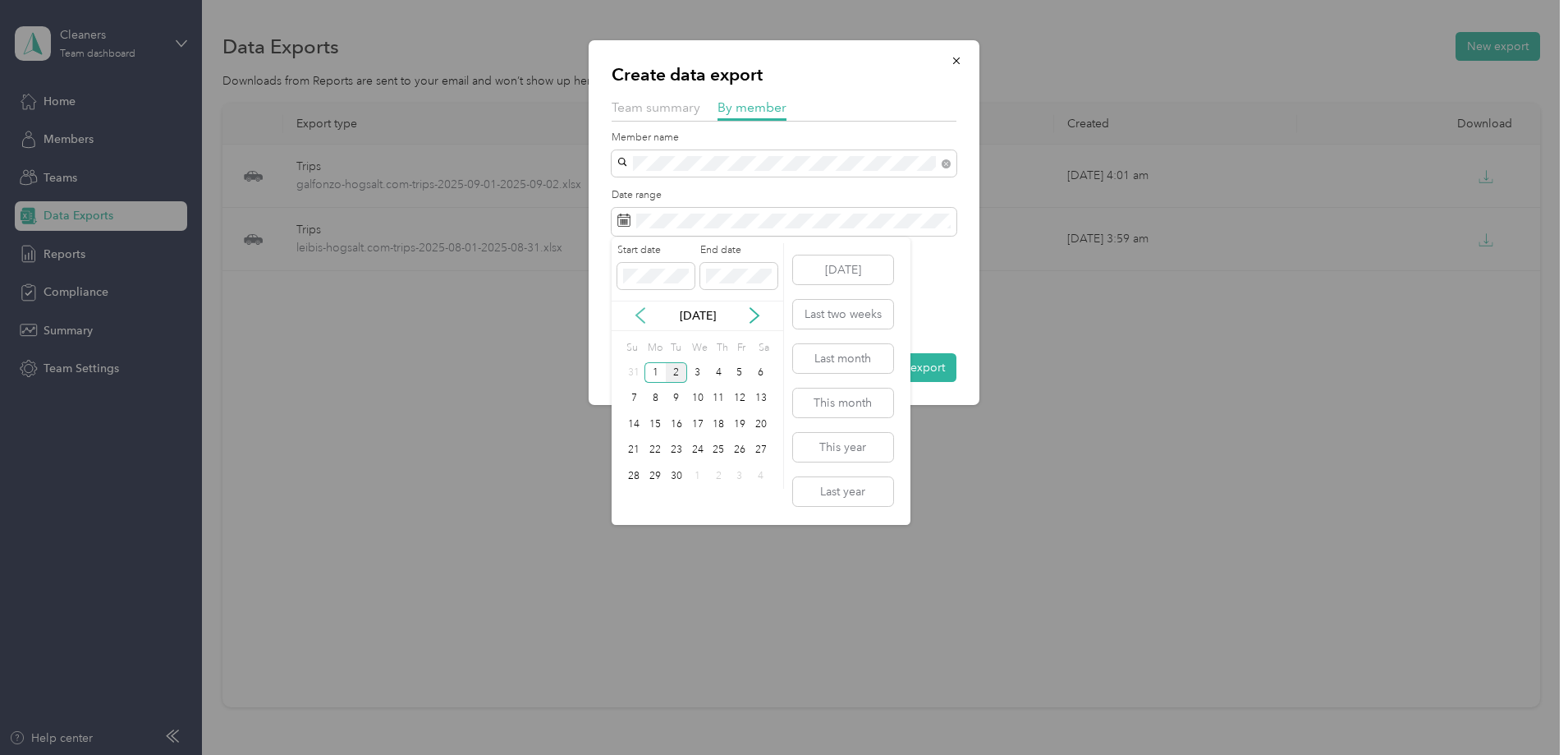
click at [644, 315] on icon at bounding box center [640, 315] width 17 height 17
click at [741, 373] on div "1" at bounding box center [740, 372] width 22 height 21
click at [632, 496] on div "31" at bounding box center [635, 502] width 22 height 21
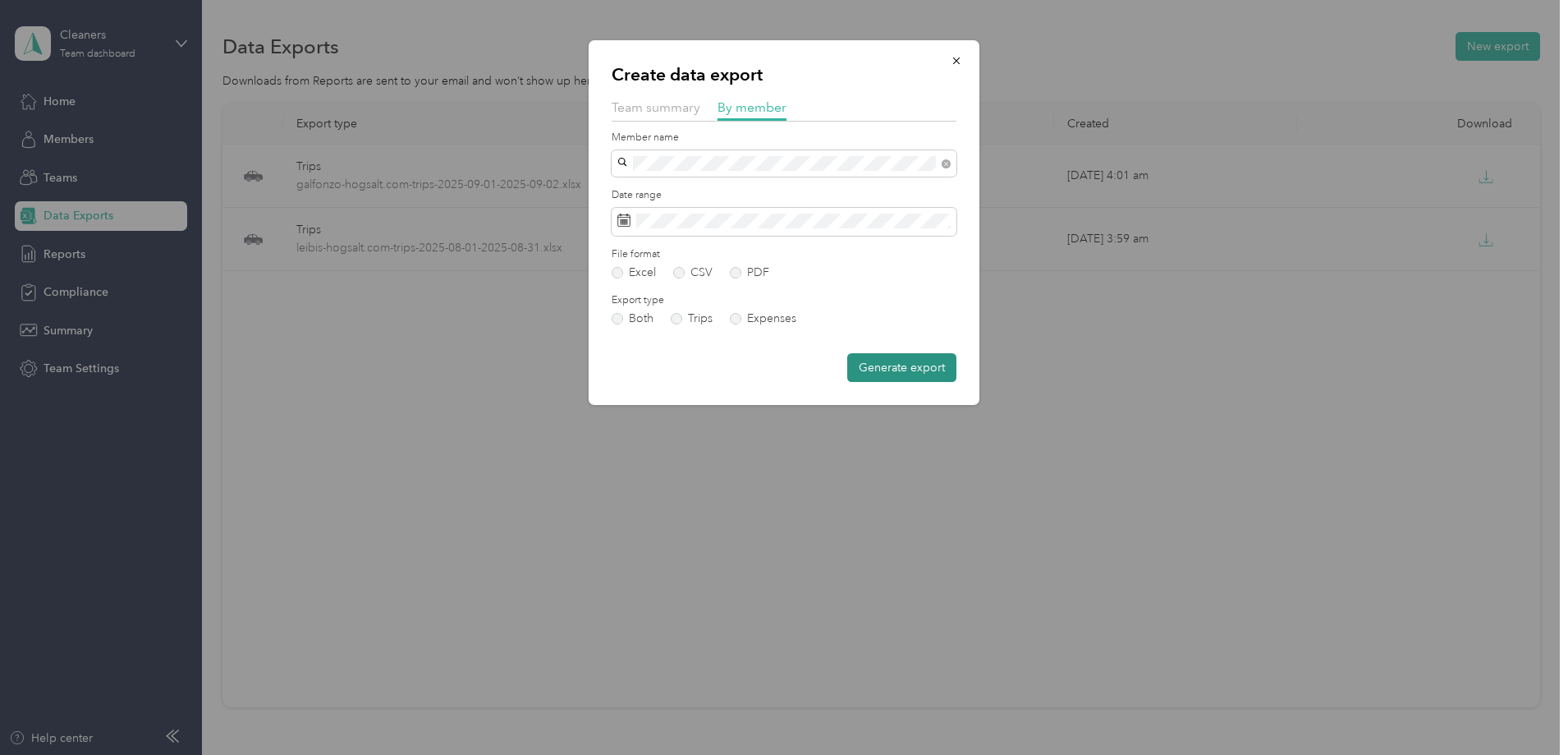
click at [898, 359] on button "Generate export" at bounding box center [902, 367] width 109 height 28
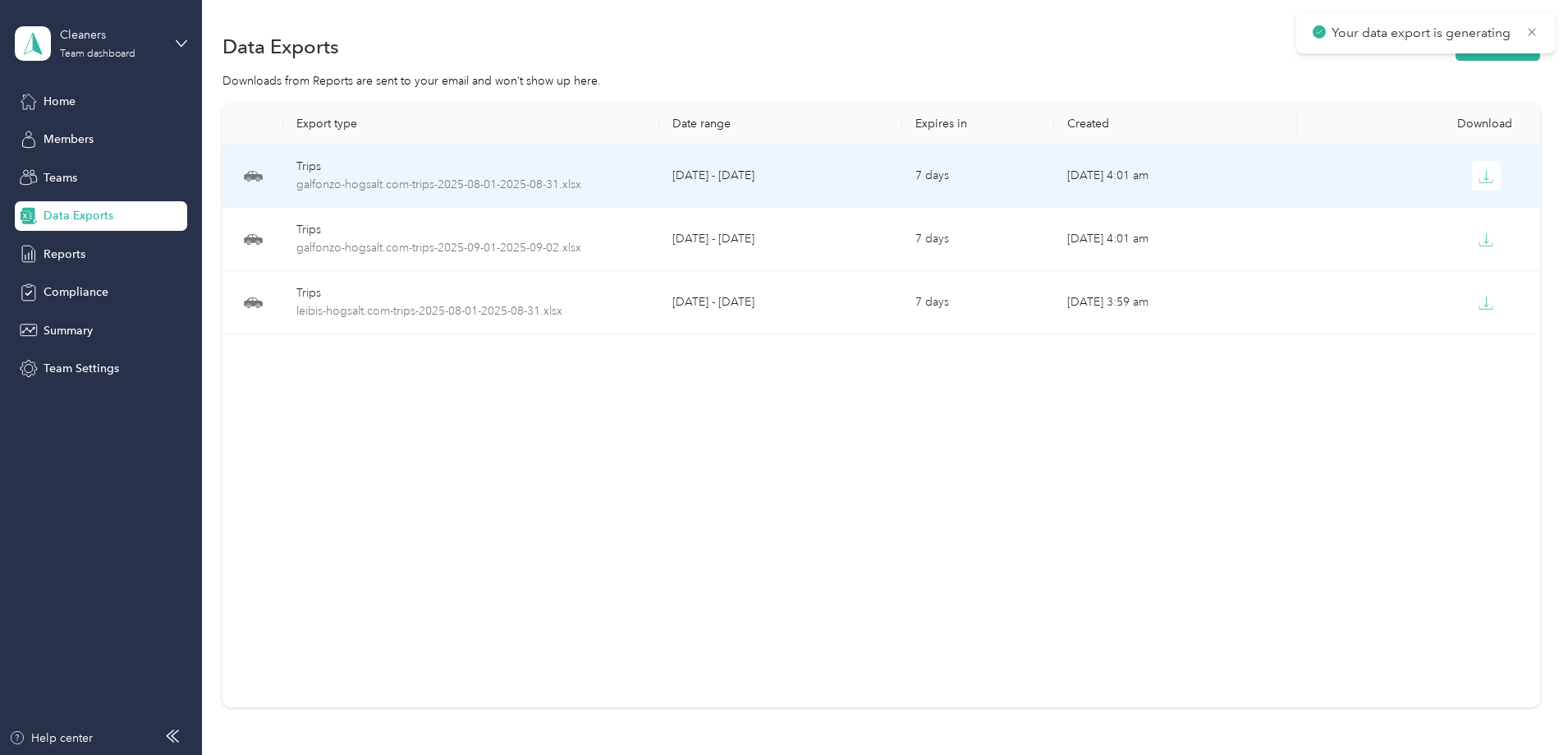
click at [765, 186] on td "[DATE] - [DATE]" at bounding box center [781, 176] width 243 height 63
click at [1473, 183] on button "button" at bounding box center [1488, 176] width 29 height 29
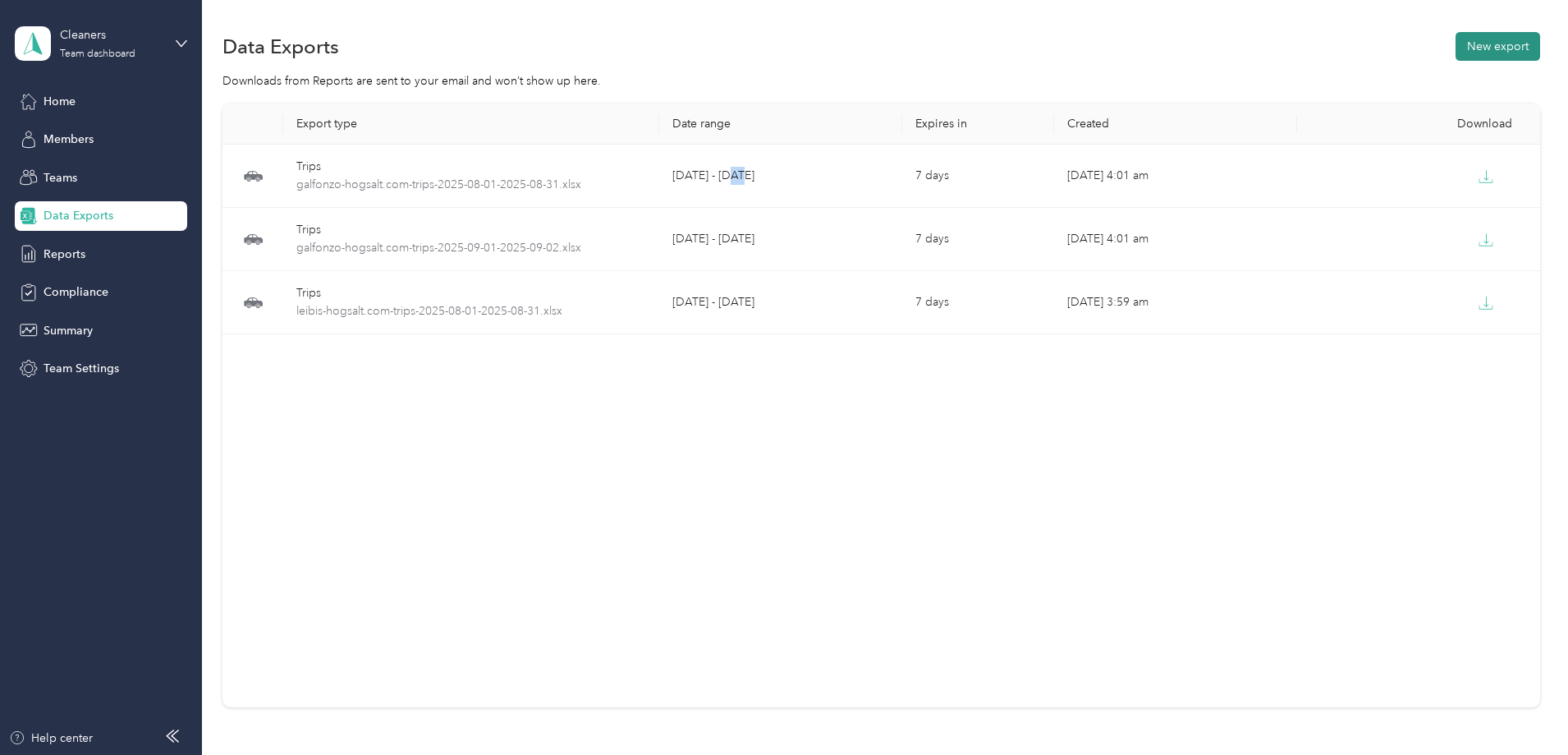
click at [1456, 32] on button "New export" at bounding box center [1498, 46] width 84 height 28
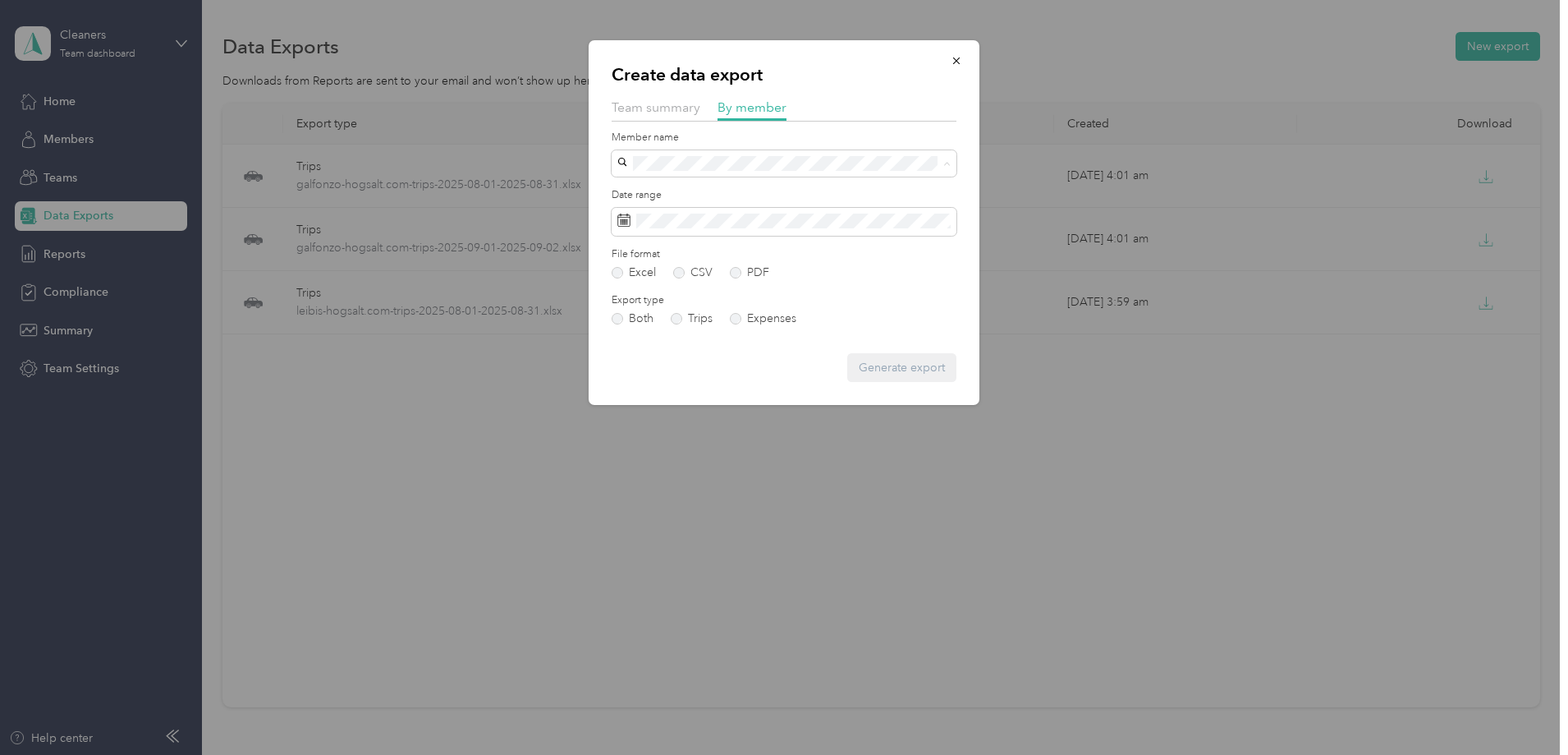
click at [719, 194] on div "[PERSON_NAME]" at bounding box center [784, 192] width 322 height 18
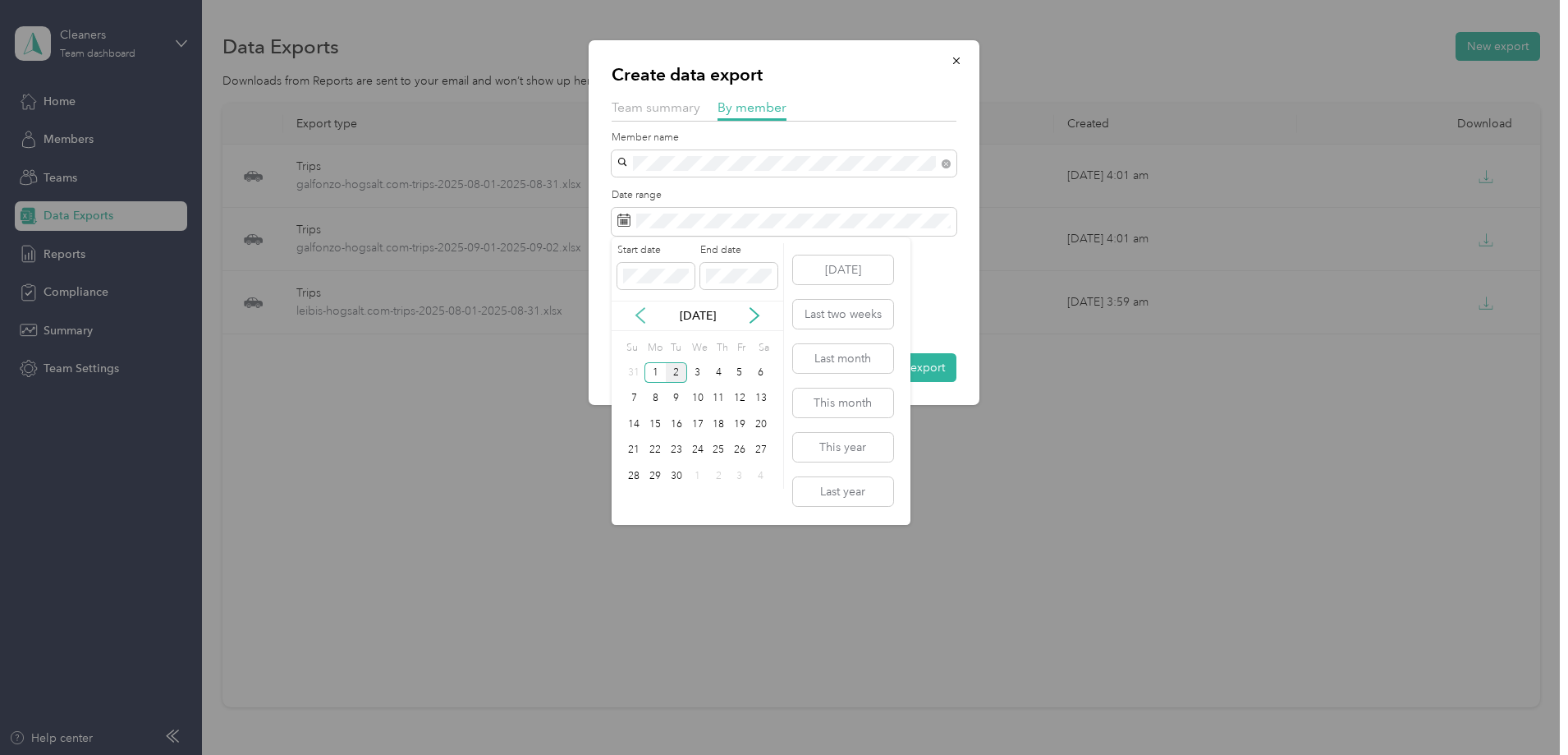
click at [642, 322] on icon at bounding box center [640, 315] width 17 height 17
click at [744, 380] on div "1" at bounding box center [740, 372] width 22 height 21
click at [631, 509] on div "31" at bounding box center [635, 502] width 22 height 21
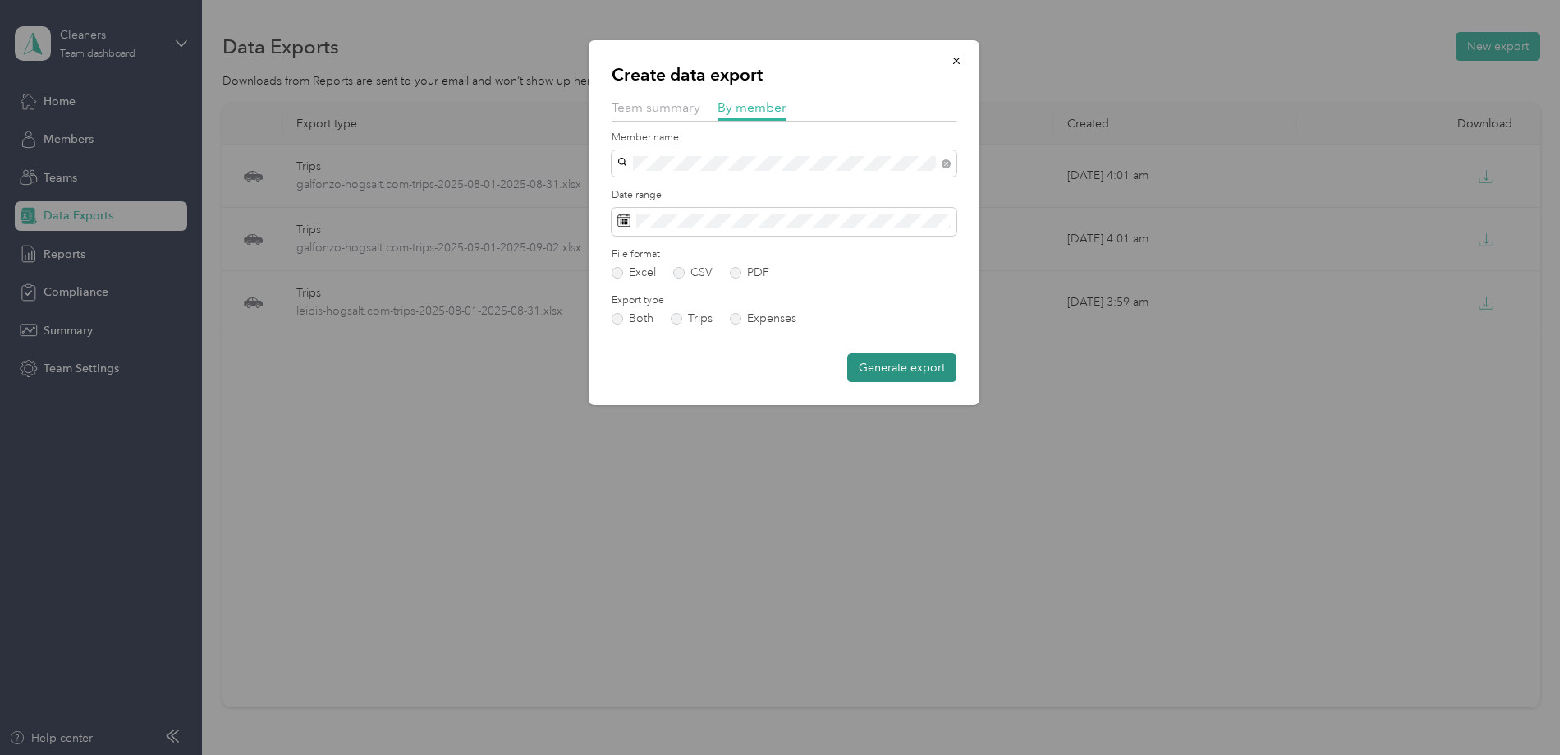
click at [868, 366] on button "Generate export" at bounding box center [902, 367] width 109 height 28
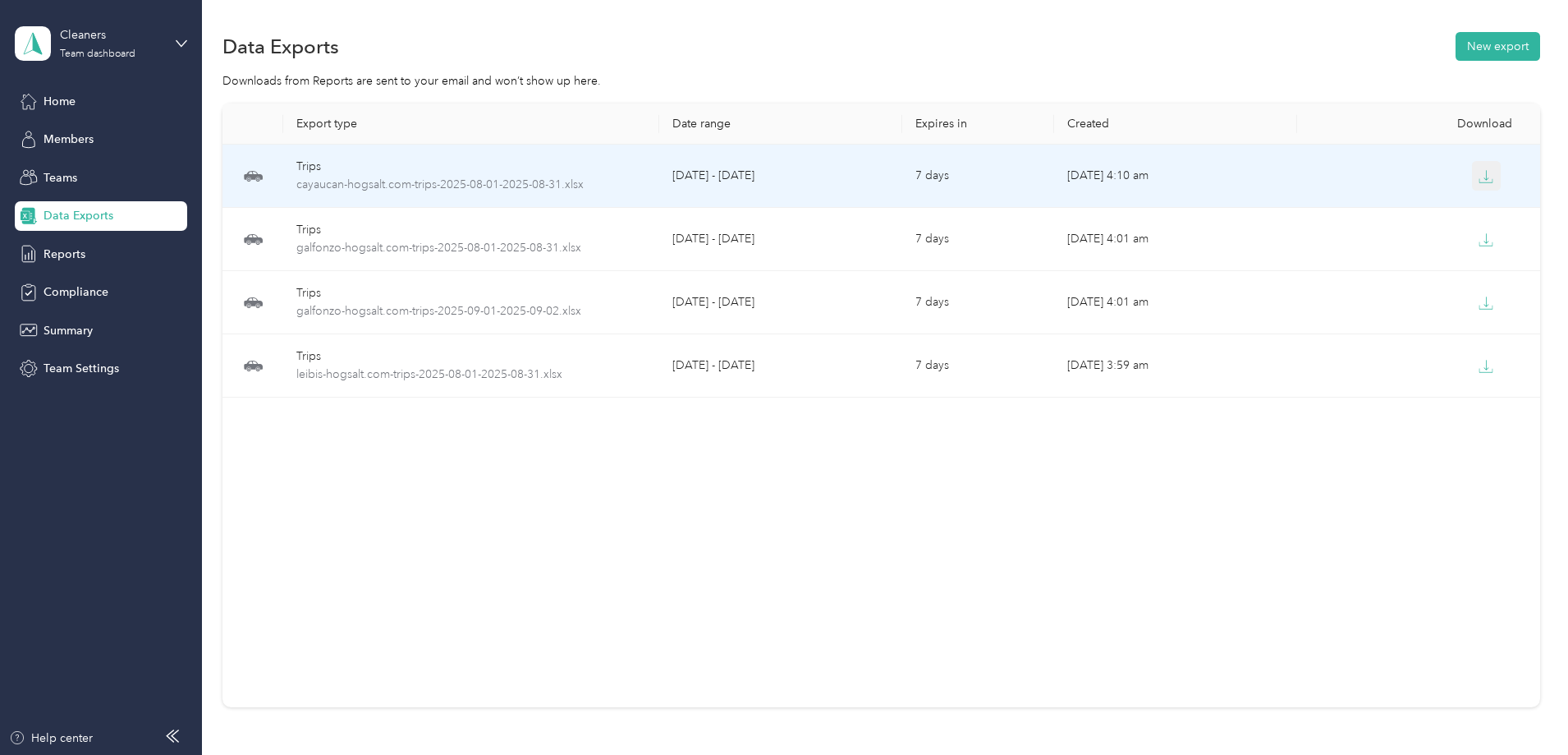
click at [1479, 175] on icon "button" at bounding box center [1486, 176] width 15 height 15
